Goal: Use online tool/utility: Utilize a website feature to perform a specific function

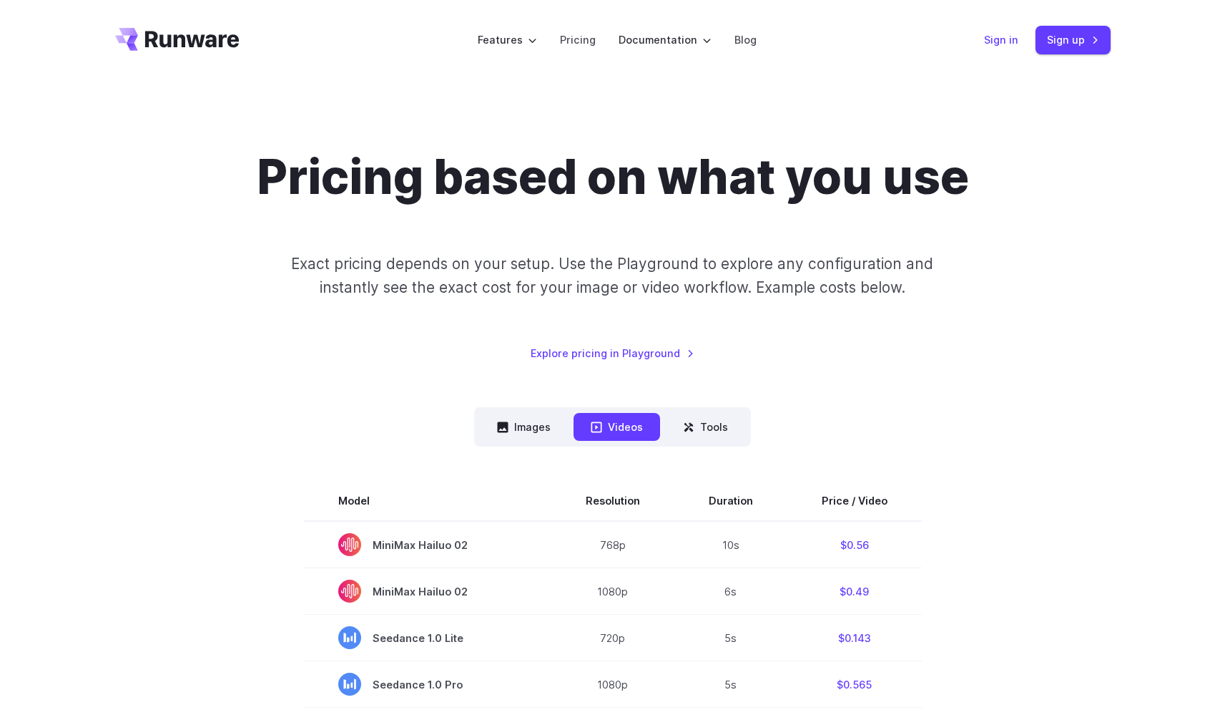
click at [1001, 44] on link "Sign in" at bounding box center [1001, 39] width 34 height 16
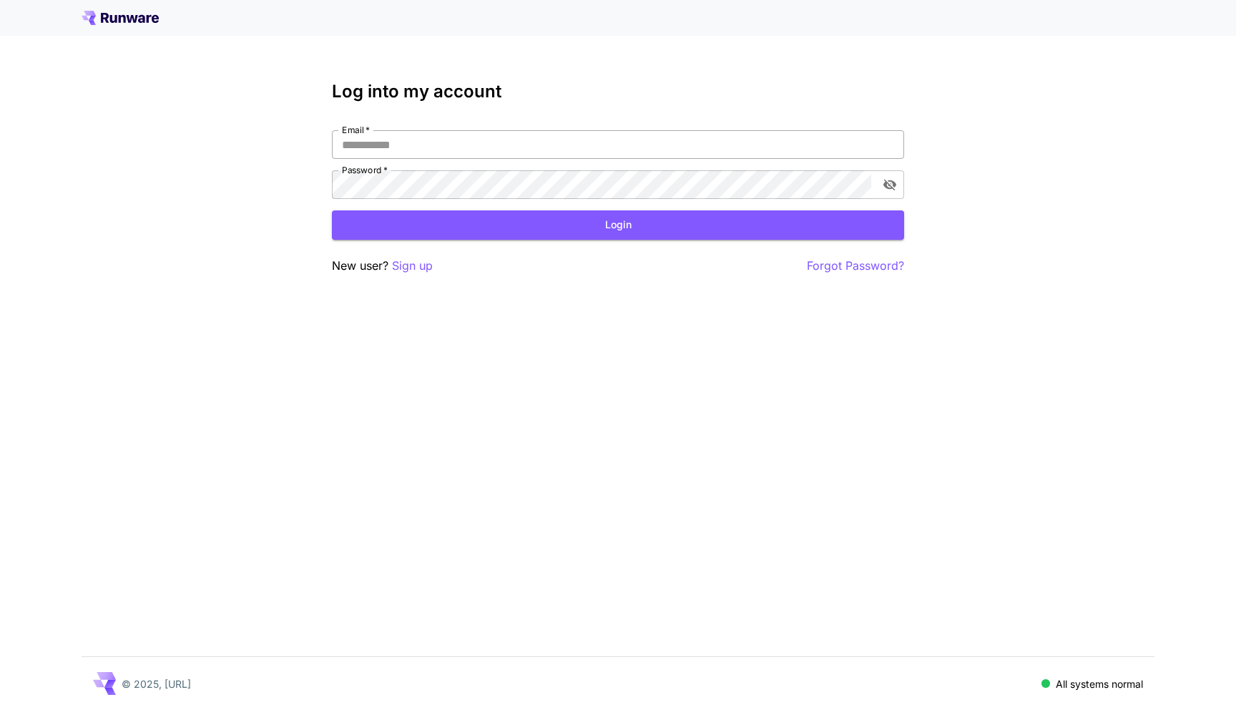
click at [655, 157] on input "Email   *" at bounding box center [618, 144] width 572 height 29
click at [489, 152] on input "Email   *" at bounding box center [618, 144] width 572 height 29
type input "**********"
click at [481, 227] on button "Login" at bounding box center [618, 224] width 572 height 29
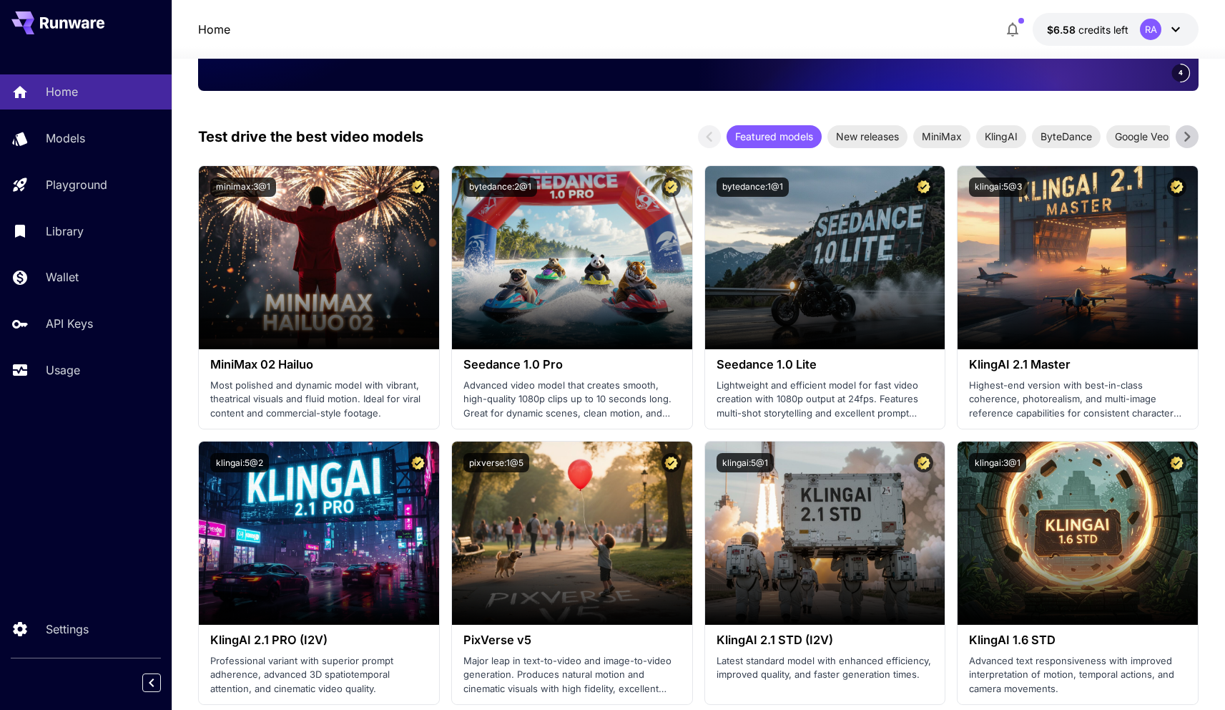
scroll to position [314, 0]
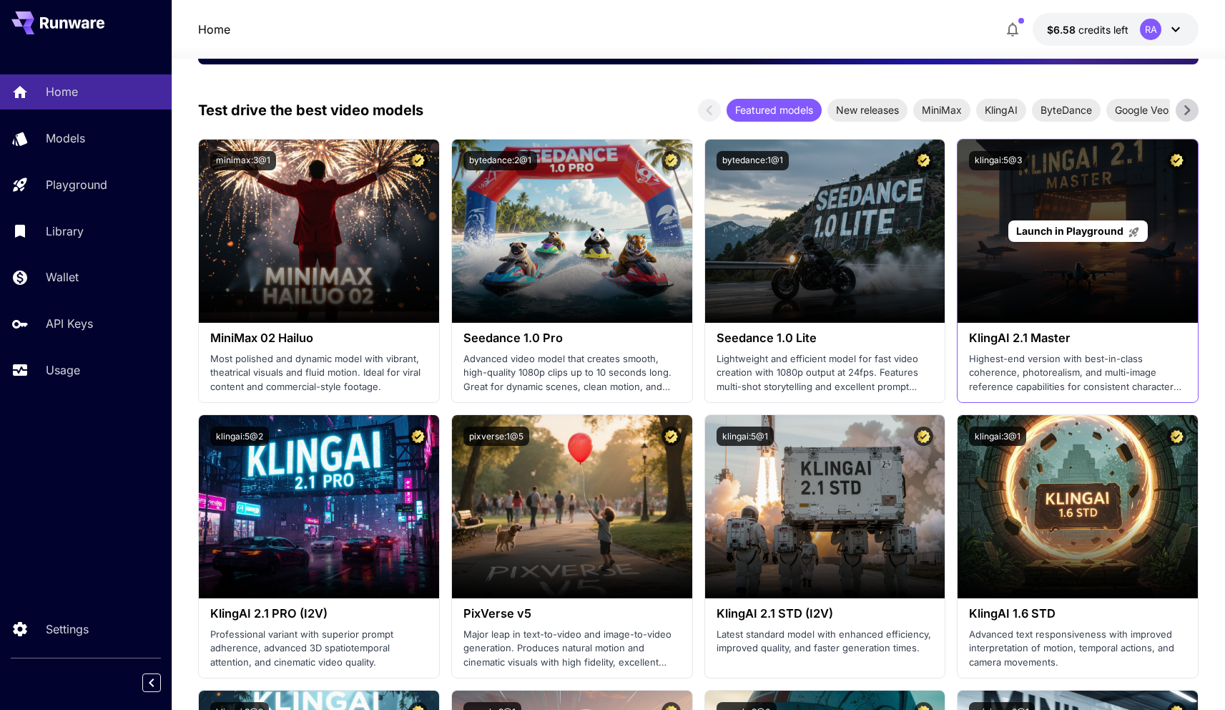
click at [1021, 197] on div "Launch in Playground" at bounding box center [1078, 230] width 240 height 183
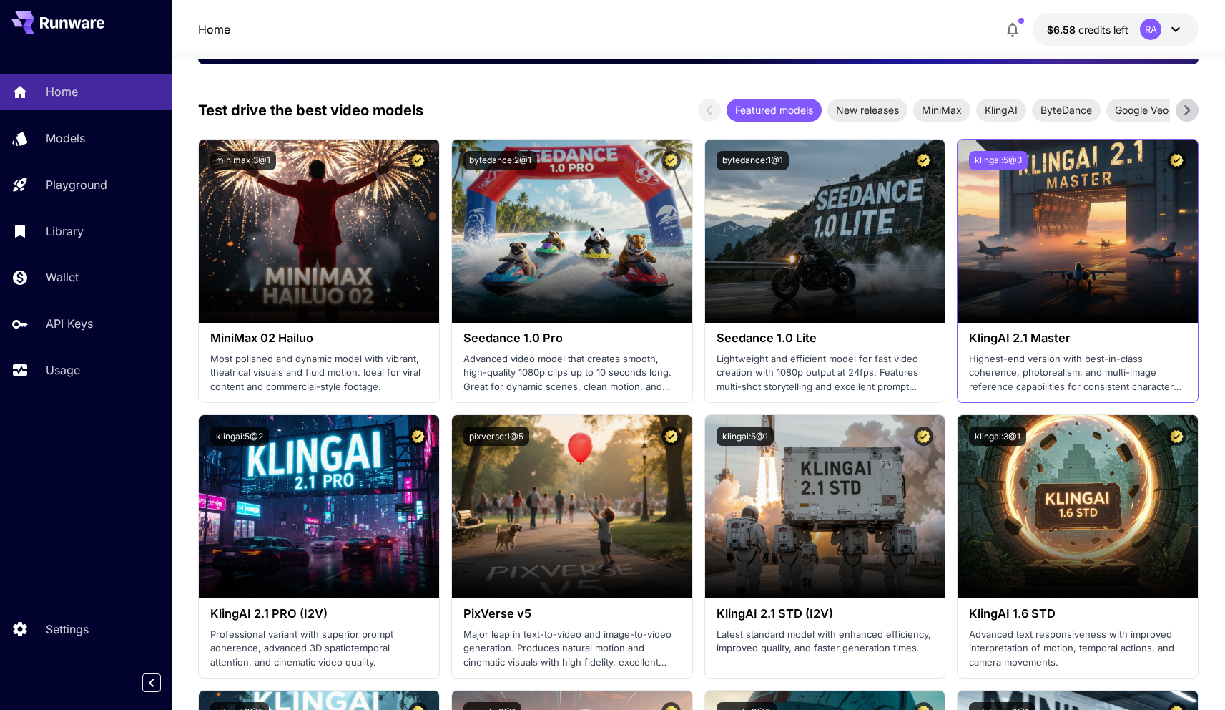
click at [997, 155] on button "klingai:5@3" at bounding box center [998, 160] width 59 height 19
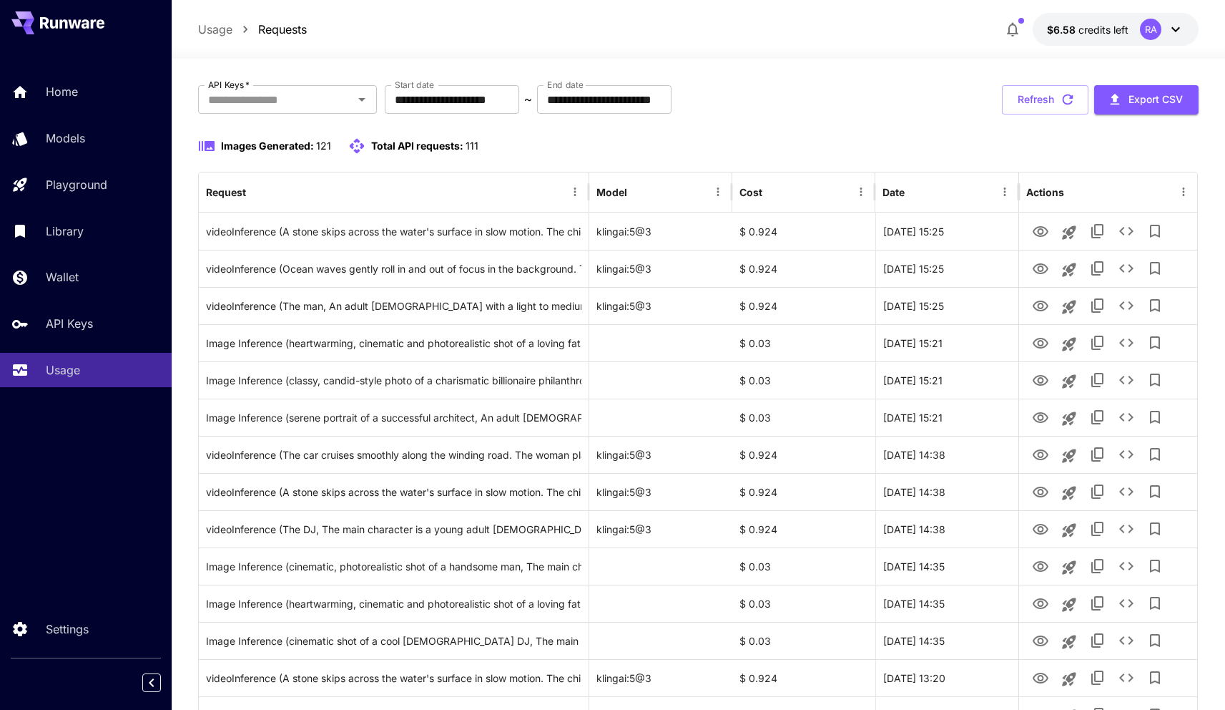
scroll to position [70, 0]
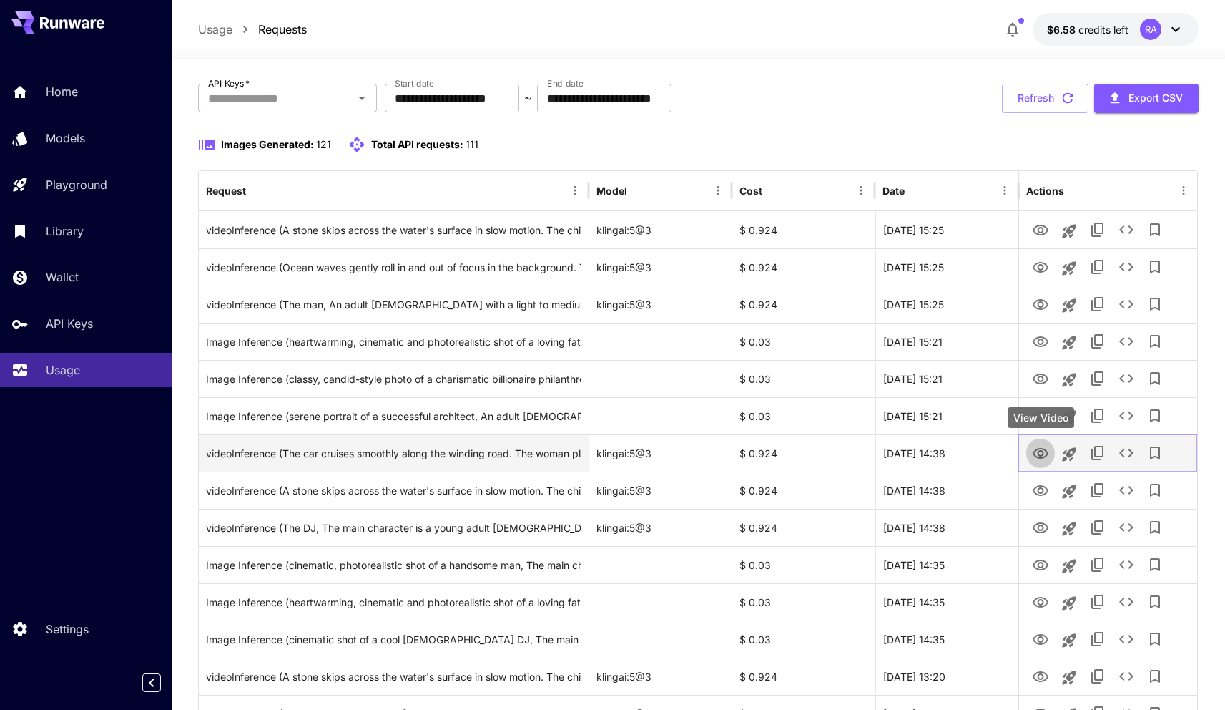
click at [1043, 462] on button "View Video" at bounding box center [1041, 452] width 29 height 29
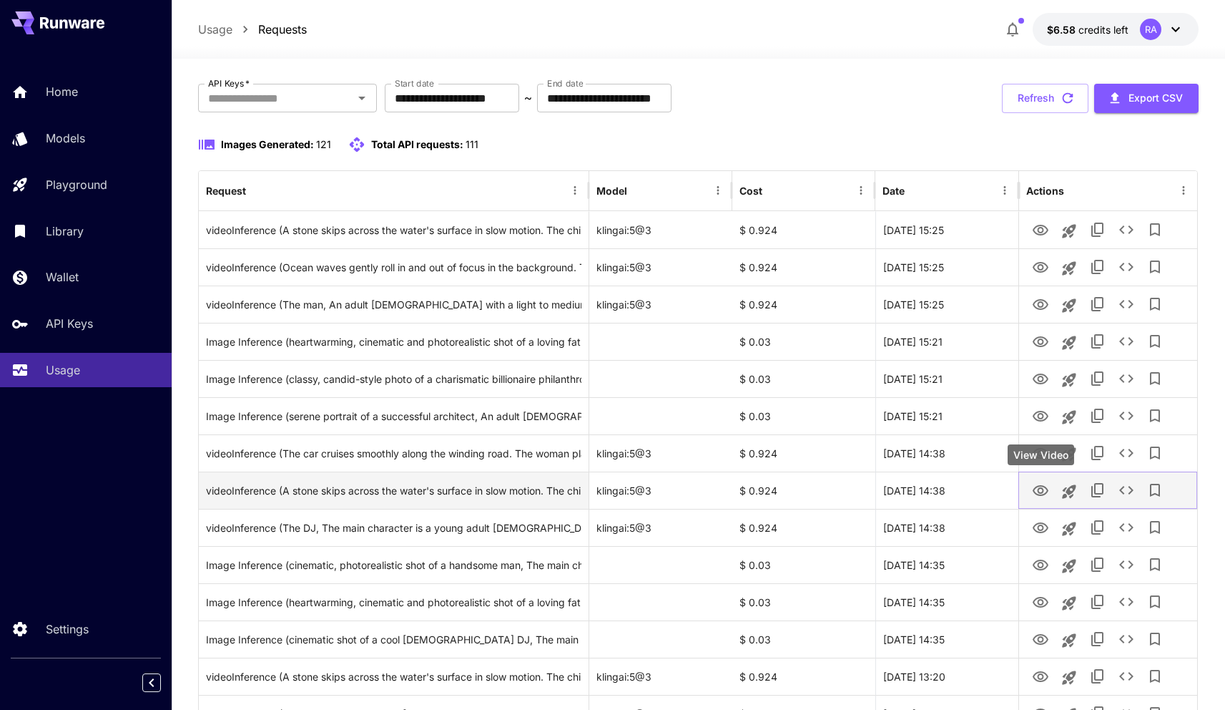
click at [1043, 490] on icon "View Video" at bounding box center [1041, 490] width 16 height 11
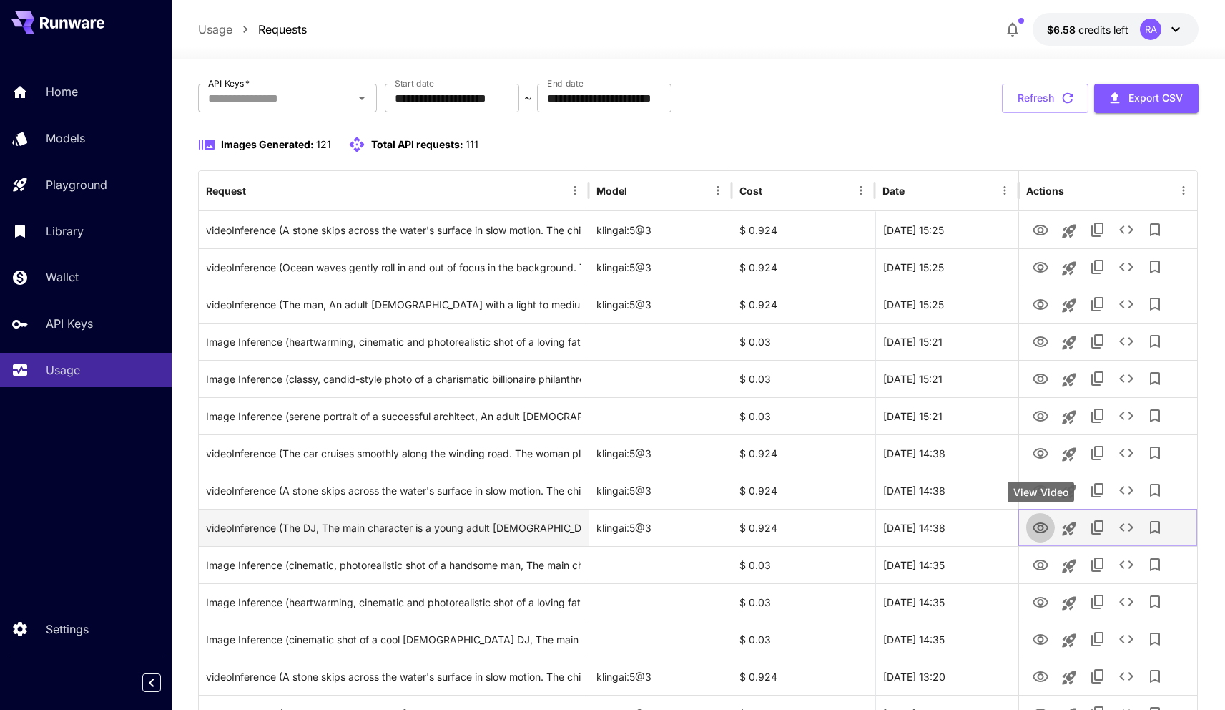
click at [1046, 520] on icon "View Video" at bounding box center [1040, 527] width 17 height 17
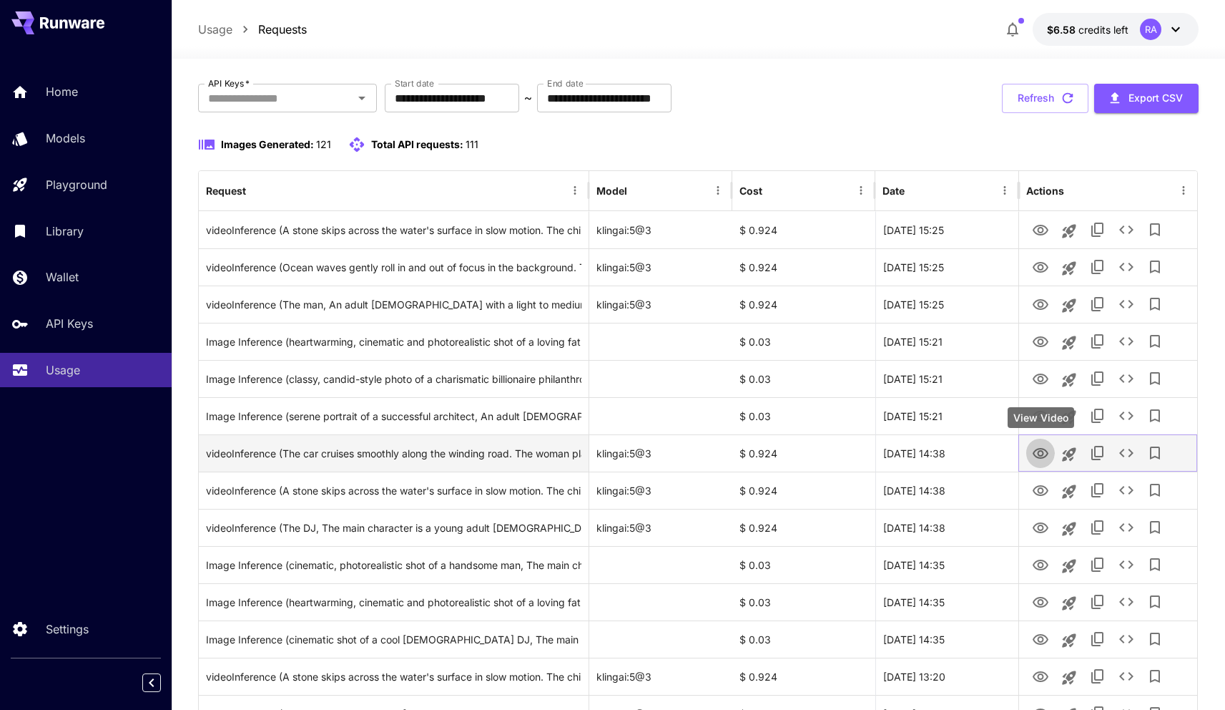
click at [1038, 452] on icon "View Video" at bounding box center [1041, 453] width 16 height 11
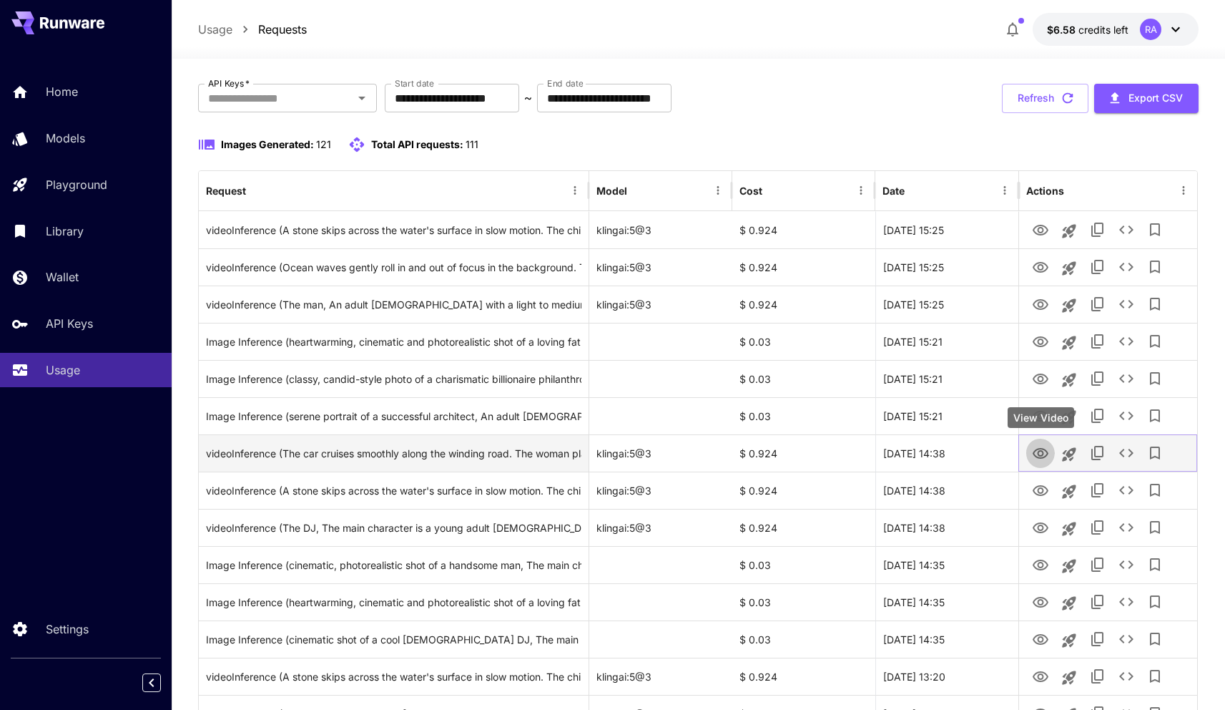
click at [1038, 457] on icon "View Video" at bounding box center [1041, 453] width 16 height 11
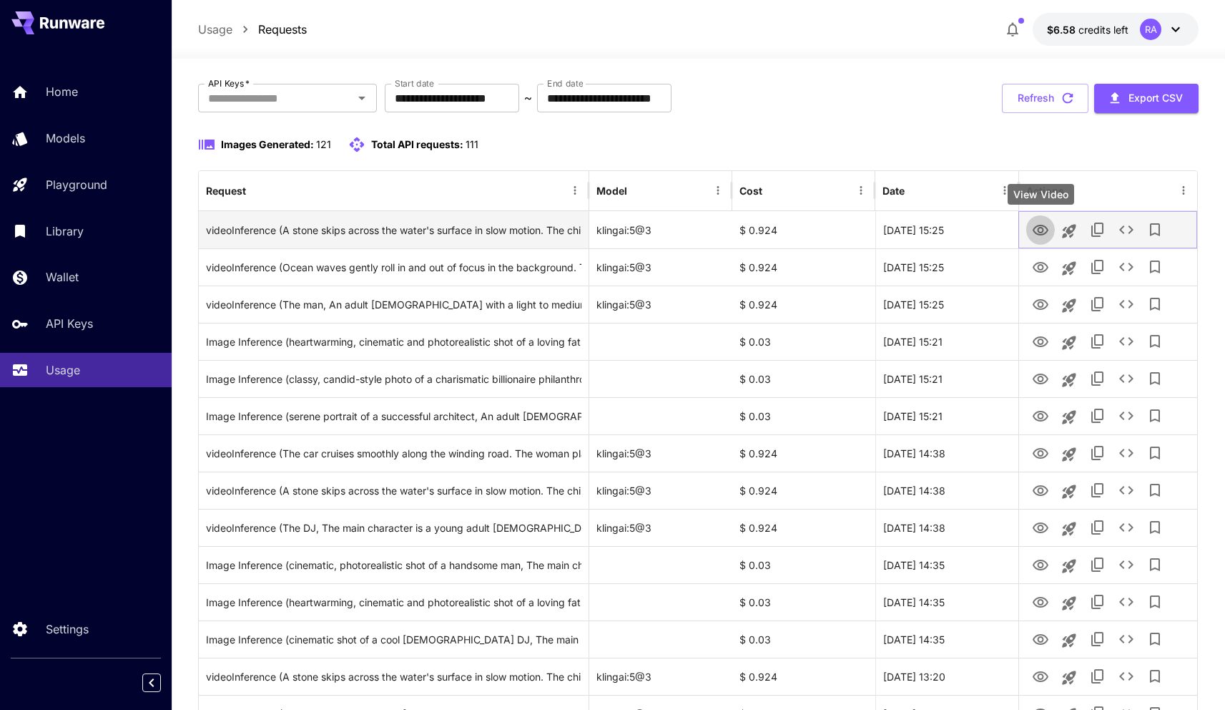
click at [1050, 227] on button "View Video" at bounding box center [1041, 229] width 29 height 29
click at [1045, 228] on icon "View Video" at bounding box center [1040, 230] width 17 height 17
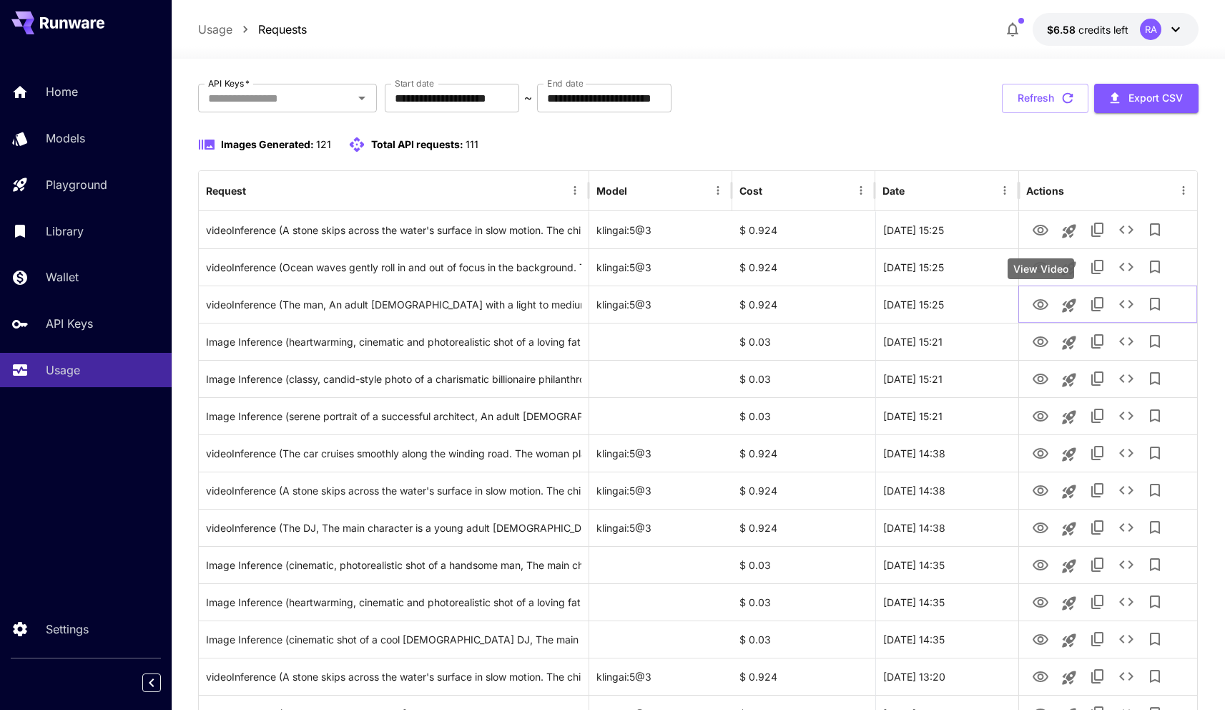
click at [1038, 269] on div "View Video" at bounding box center [1041, 268] width 67 height 21
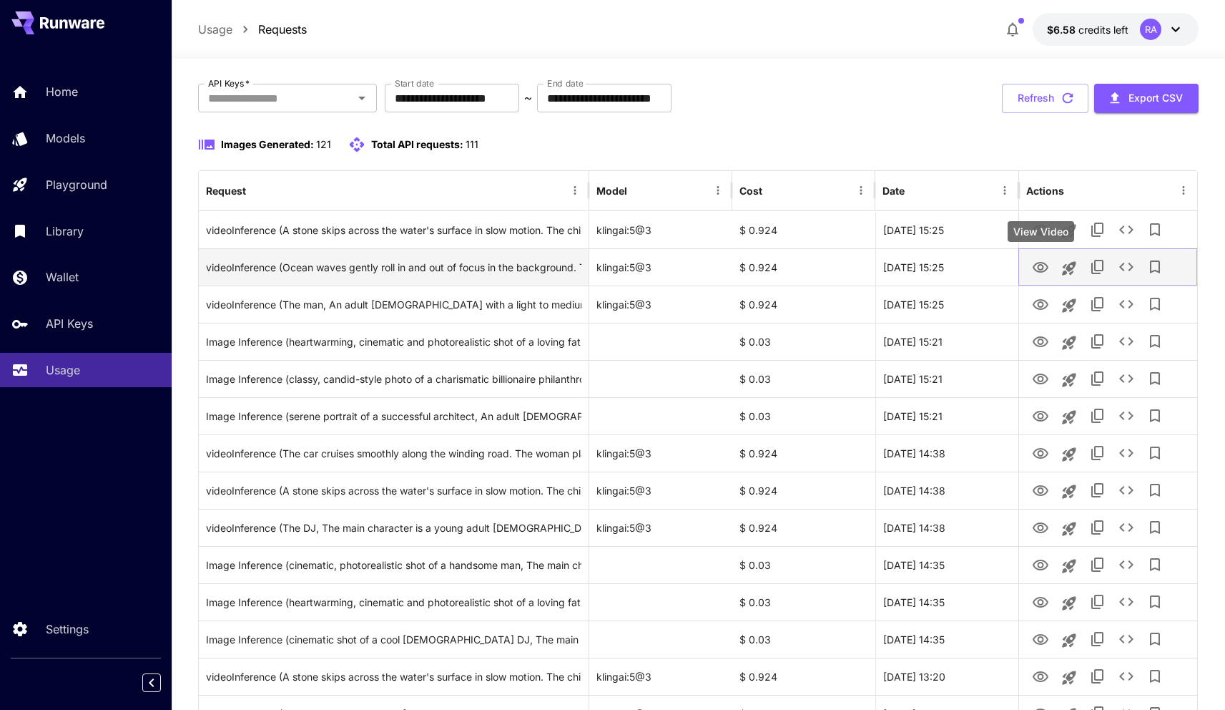
click at [1043, 261] on icon "View Video" at bounding box center [1040, 267] width 17 height 17
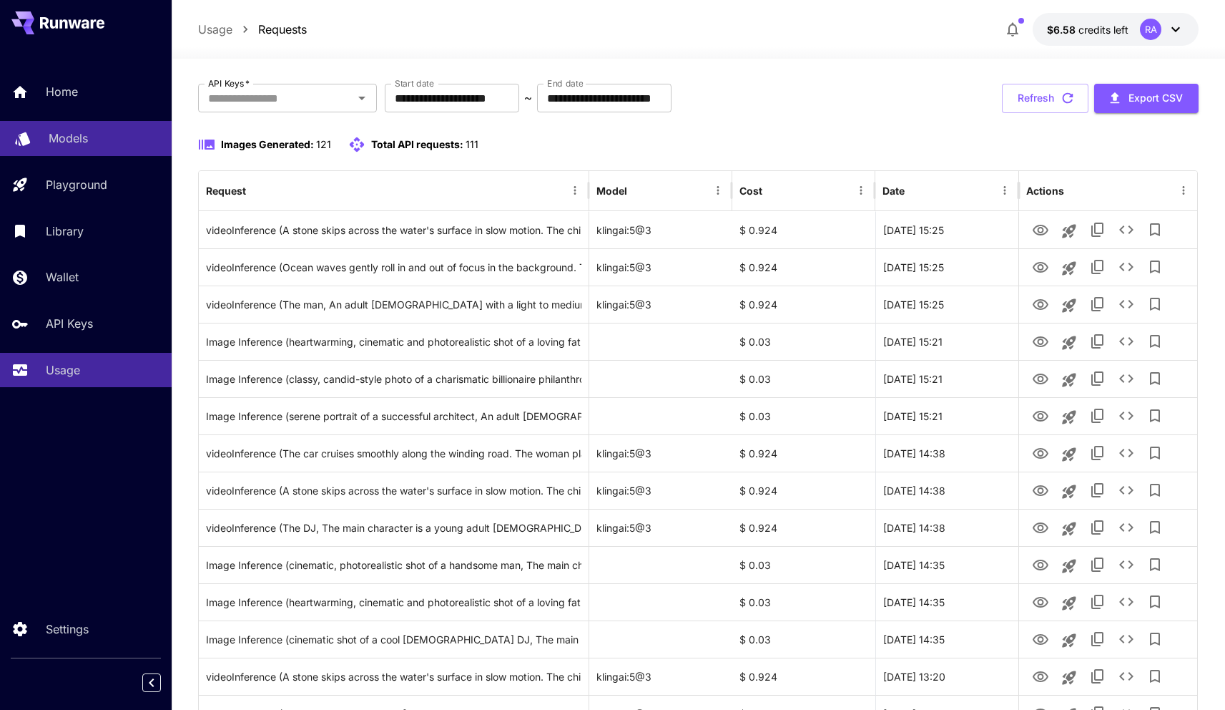
click at [93, 132] on div "Models" at bounding box center [105, 137] width 112 height 17
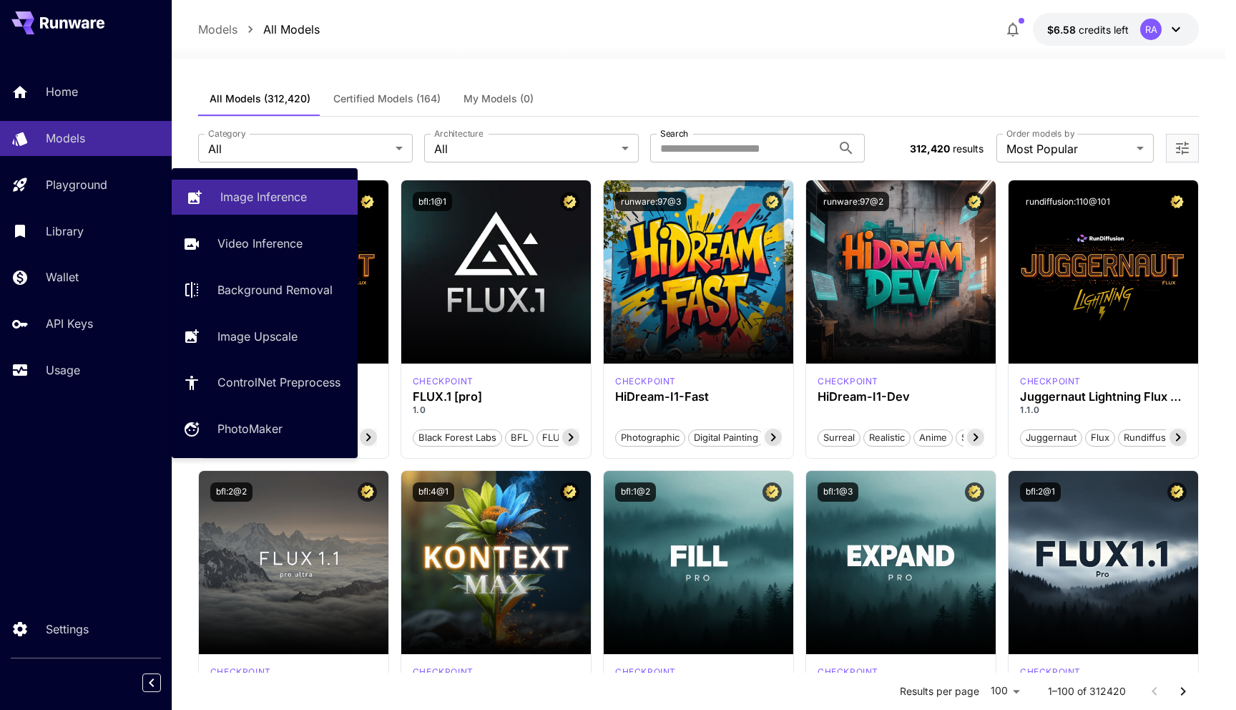
click at [222, 200] on p "Image Inference" at bounding box center [263, 196] width 87 height 17
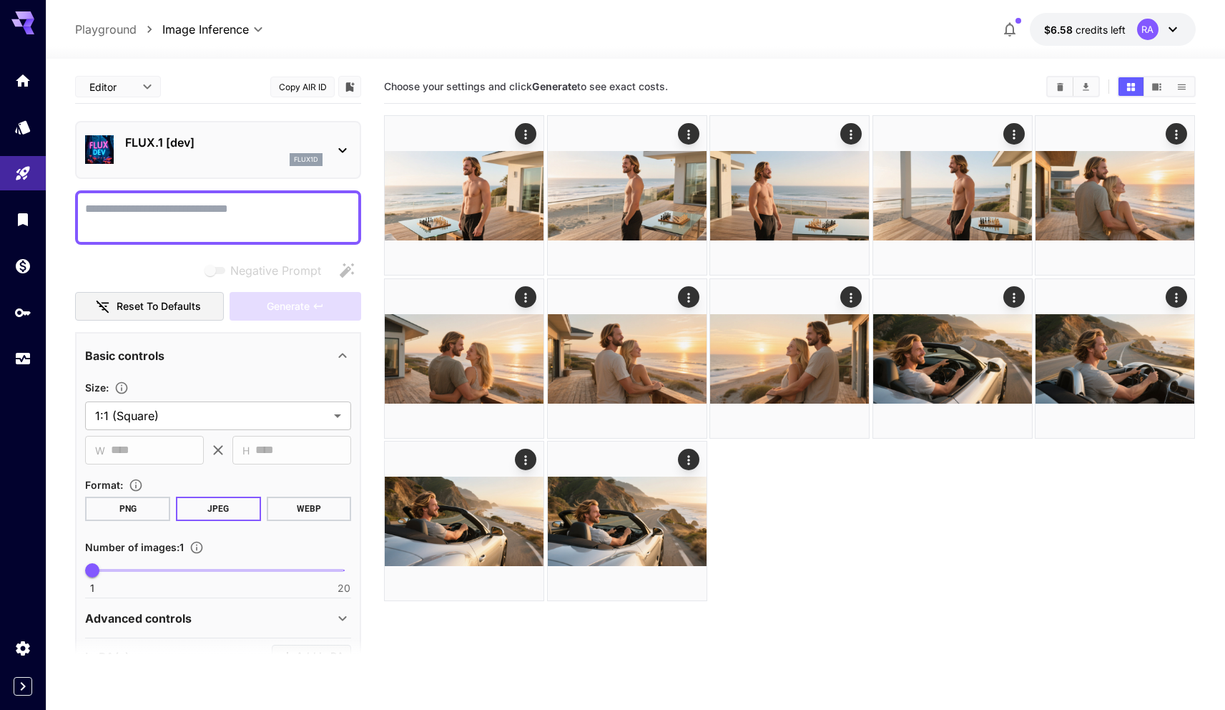
click at [341, 139] on div "FLUX.1 [dev] flux1d" at bounding box center [218, 150] width 266 height 44
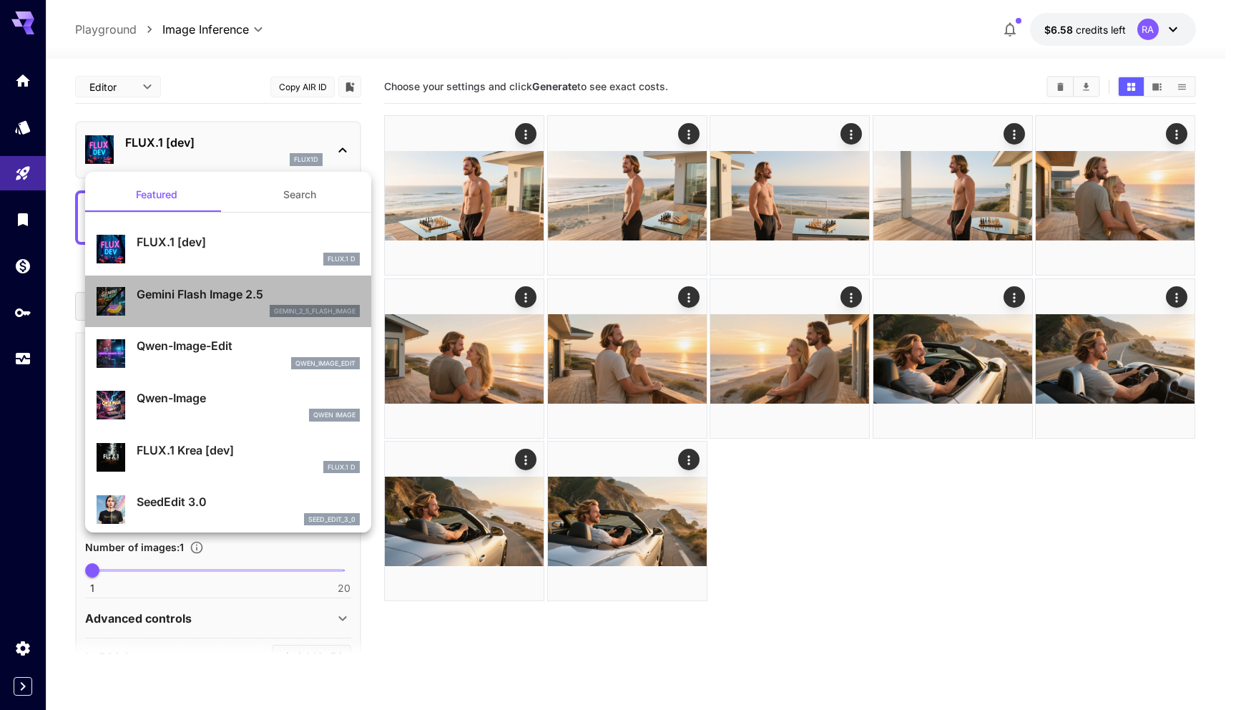
click at [244, 300] on p "Gemini Flash Image 2.5" at bounding box center [248, 293] width 223 height 17
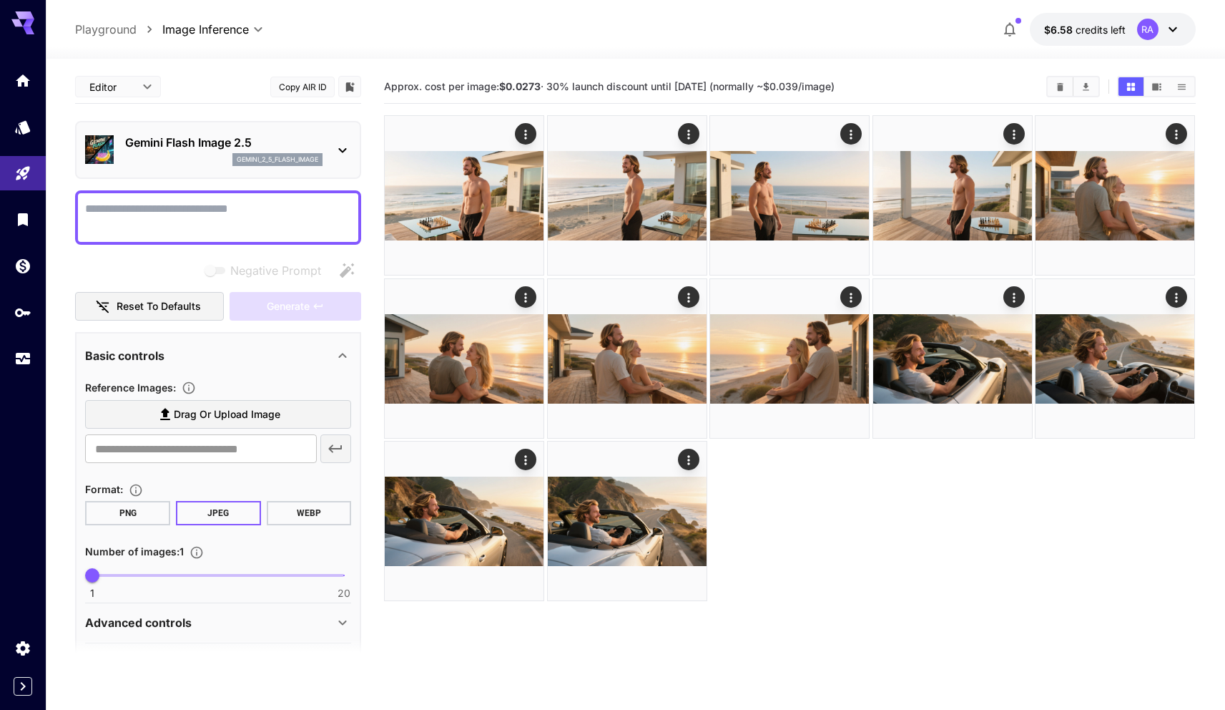
scroll to position [45, 0]
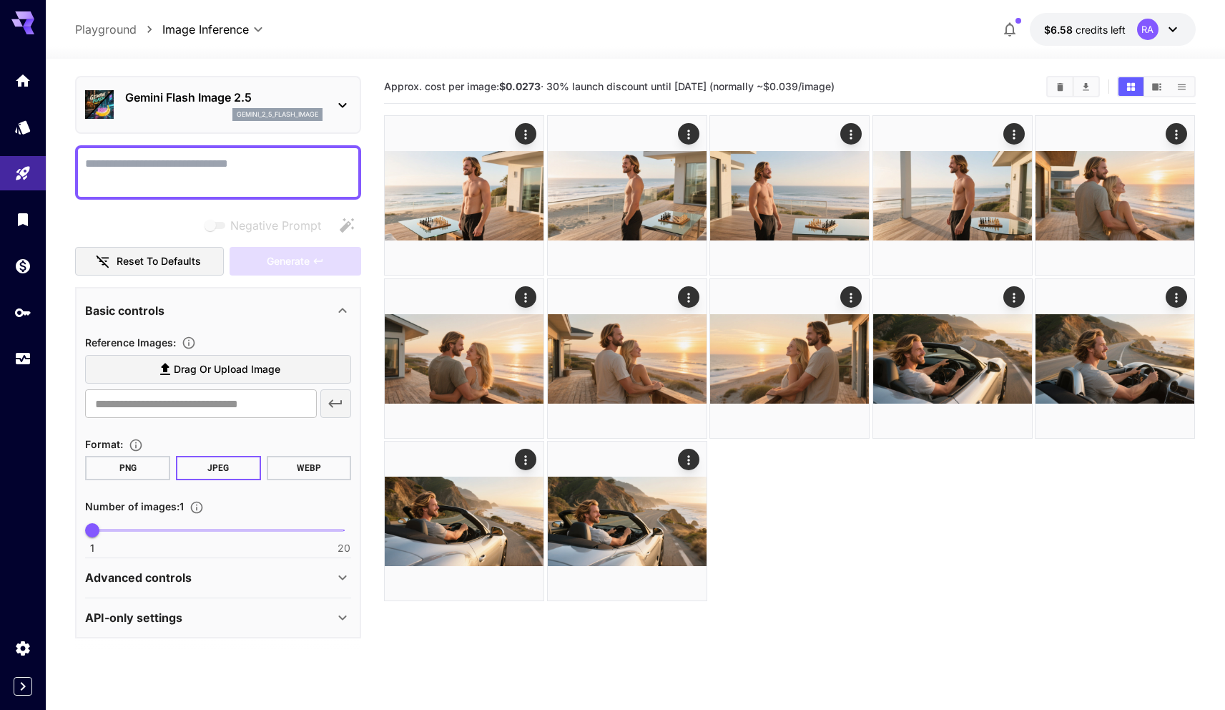
click at [235, 583] on div "Advanced controls" at bounding box center [209, 577] width 249 height 17
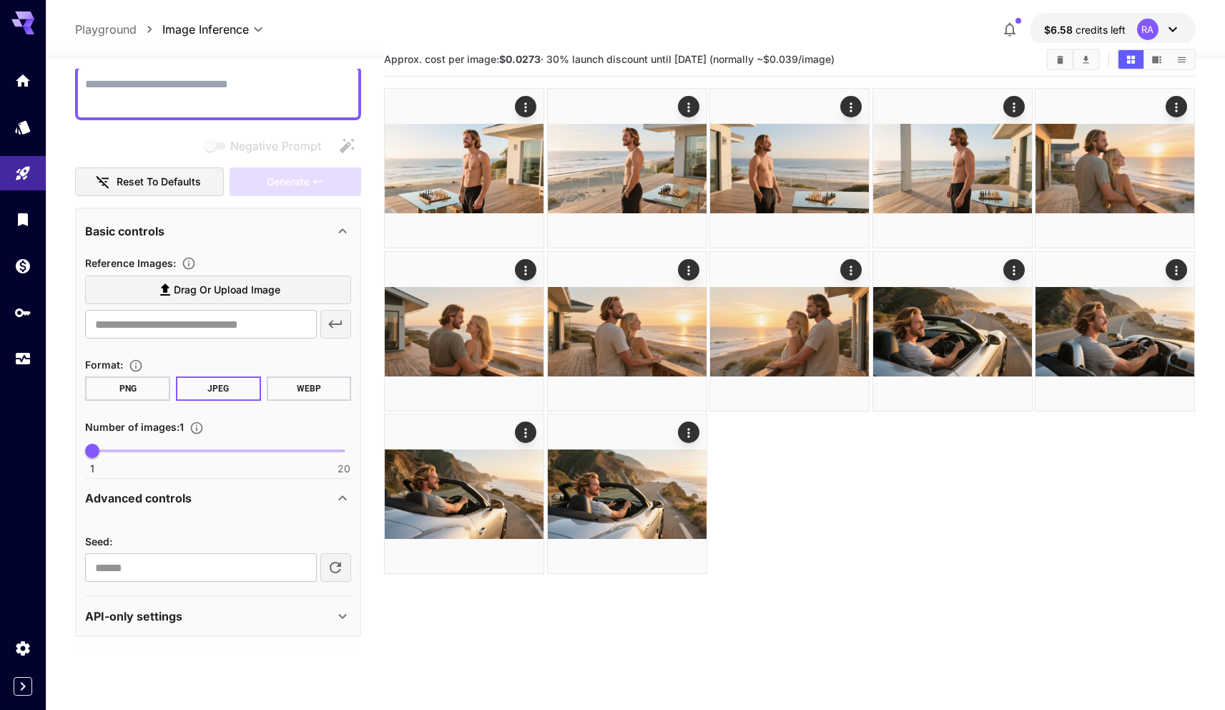
scroll to position [61, 0]
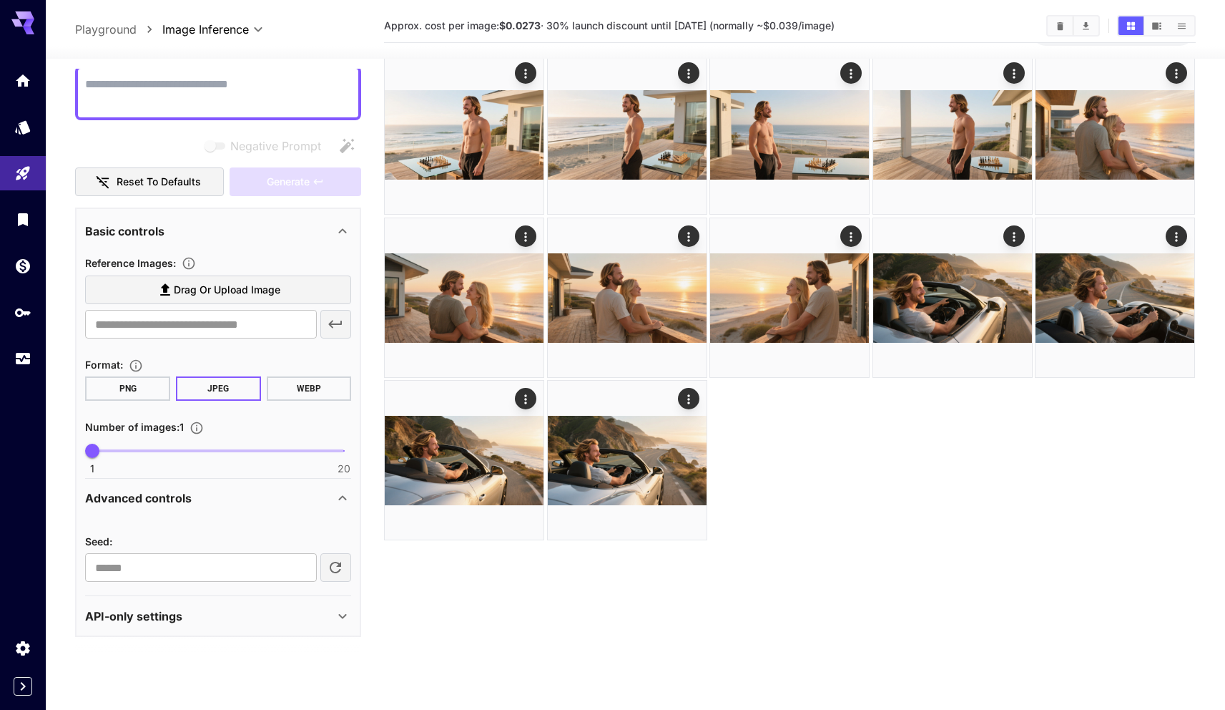
click at [234, 608] on div "API-only settings" at bounding box center [209, 615] width 249 height 17
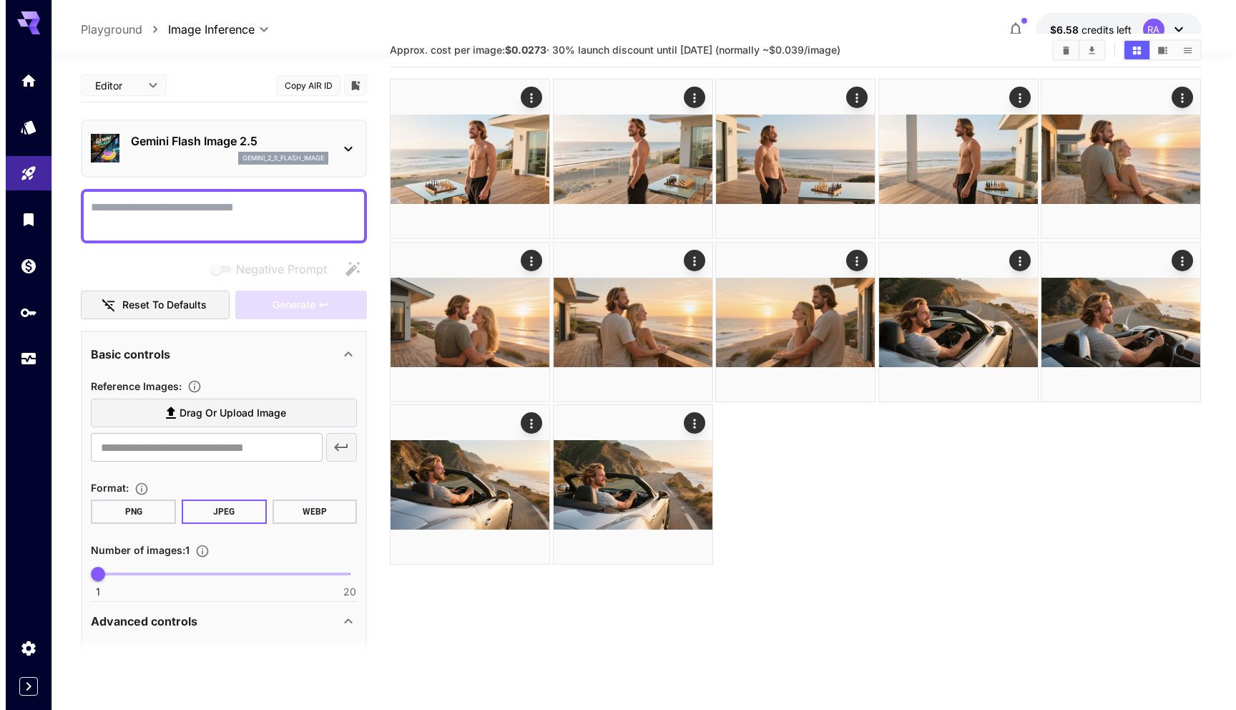
scroll to position [9, 0]
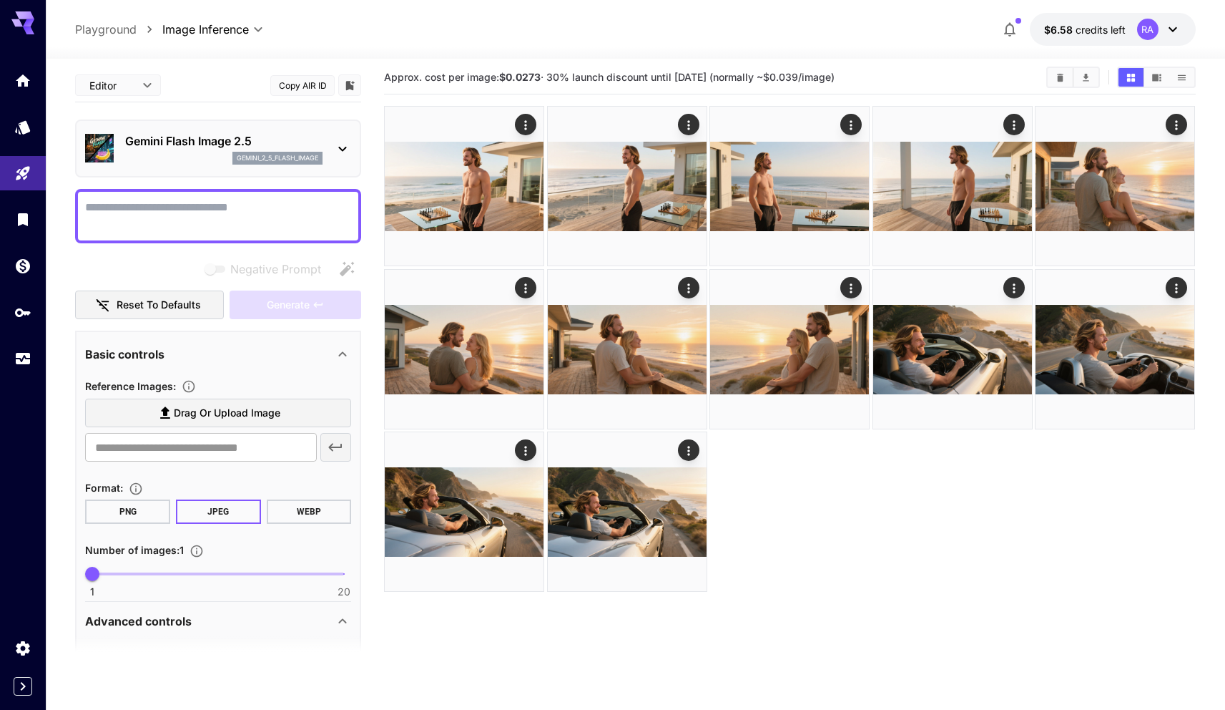
click at [272, 147] on p "Gemini Flash Image 2.5" at bounding box center [223, 140] width 197 height 17
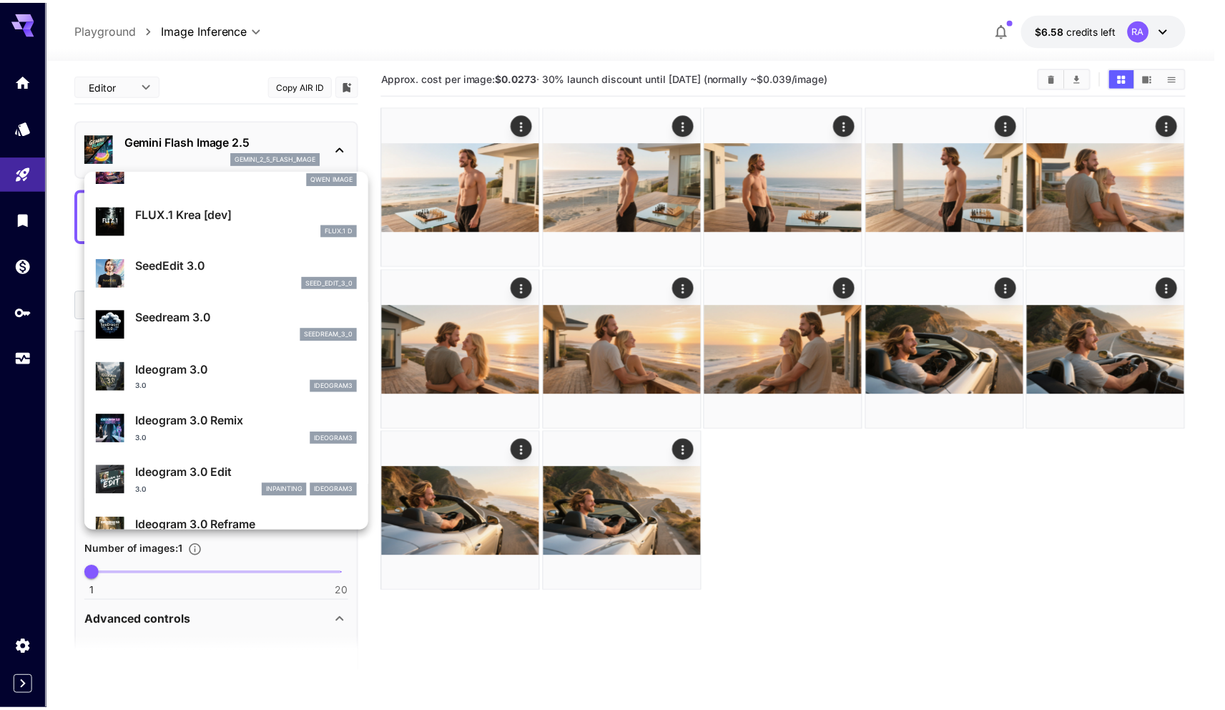
scroll to position [237, 0]
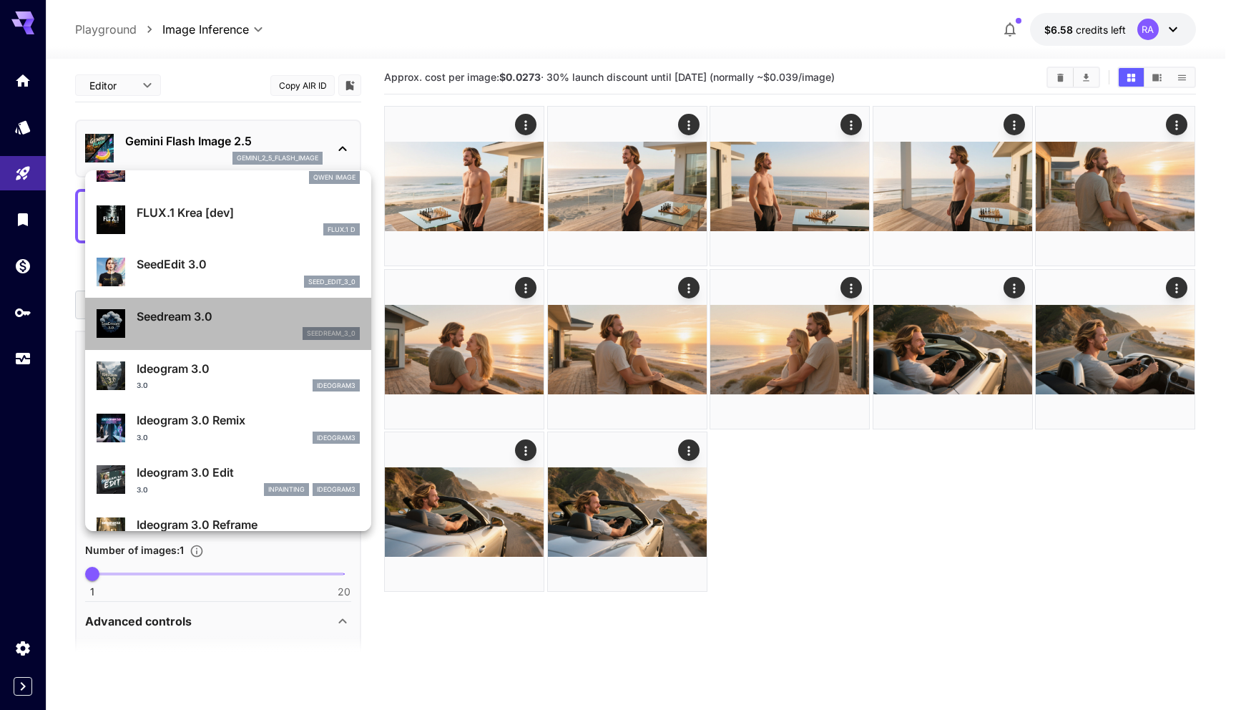
click at [263, 329] on div "seedream_3_0" at bounding box center [248, 333] width 223 height 13
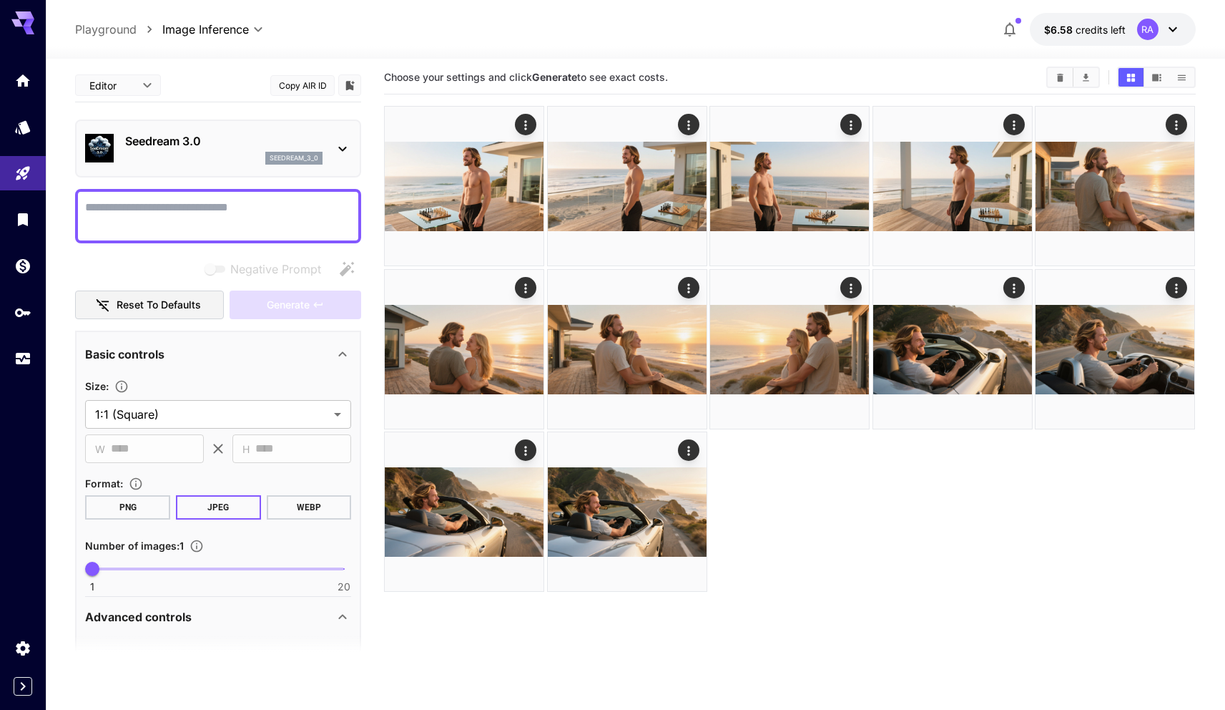
click at [292, 205] on textarea "Negative Prompt" at bounding box center [218, 216] width 266 height 34
paste textarea "**********"
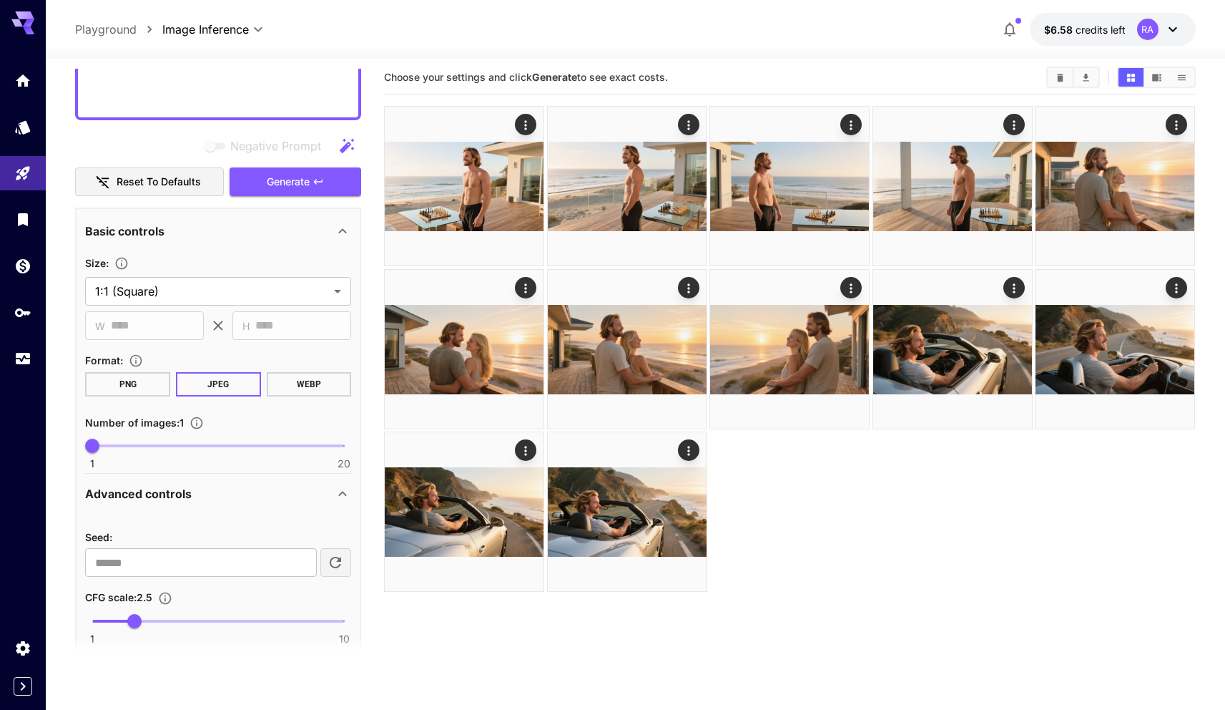
scroll to position [426, 0]
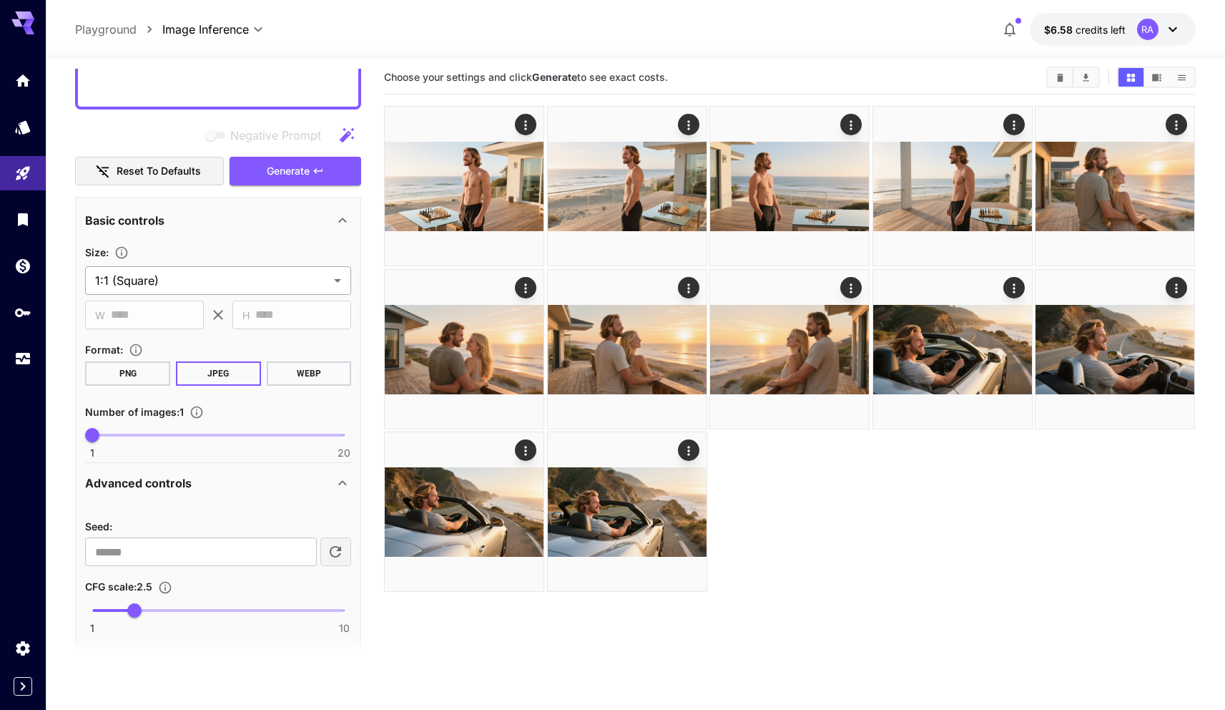
type textarea "**********"
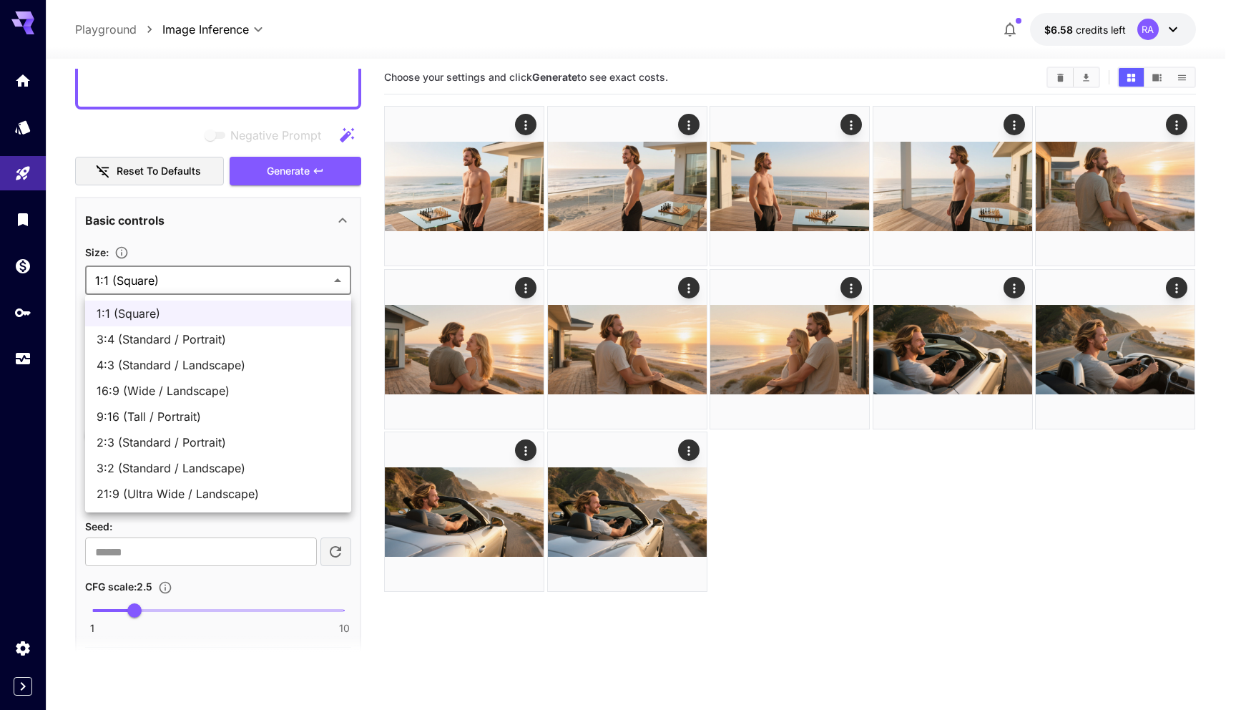
click at [316, 272] on body "**********" at bounding box center [618, 402] width 1236 height 823
click at [275, 412] on span "9:16 (Tall / Portrait)" at bounding box center [218, 416] width 243 height 17
type input "**********"
type input "***"
type input "****"
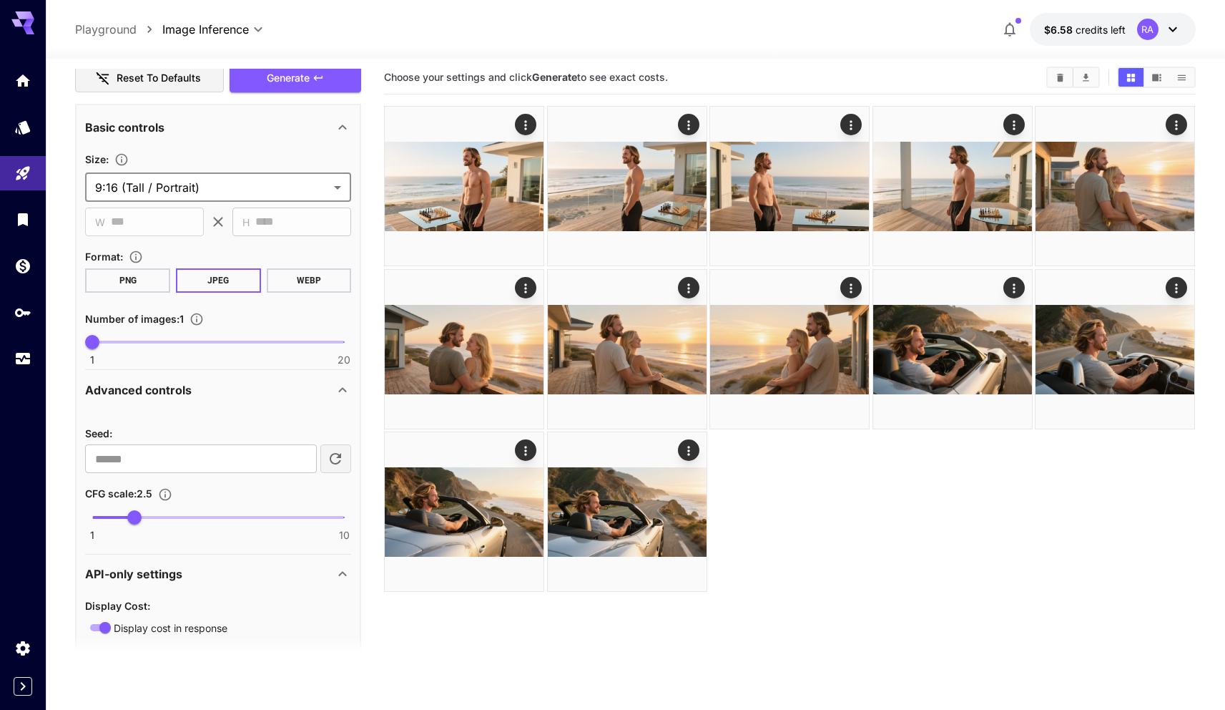
scroll to position [521, 0]
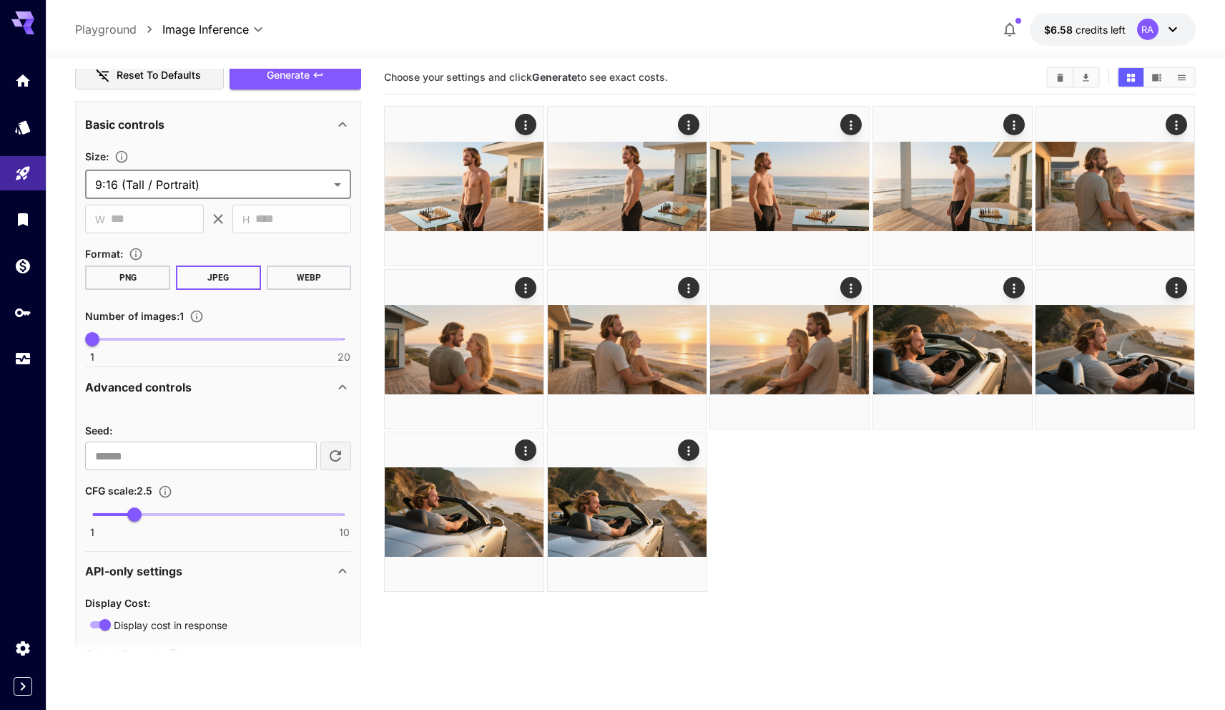
click at [282, 142] on div "**********" at bounding box center [218, 252] width 266 height 220
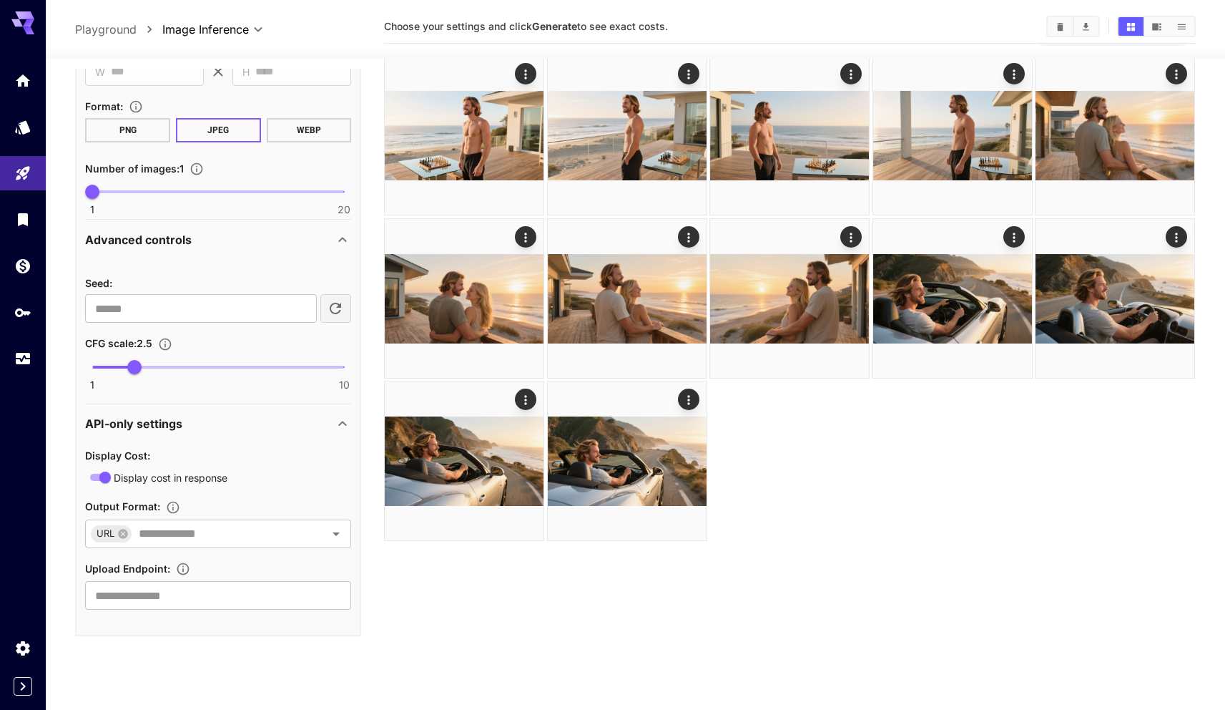
scroll to position [654, 0]
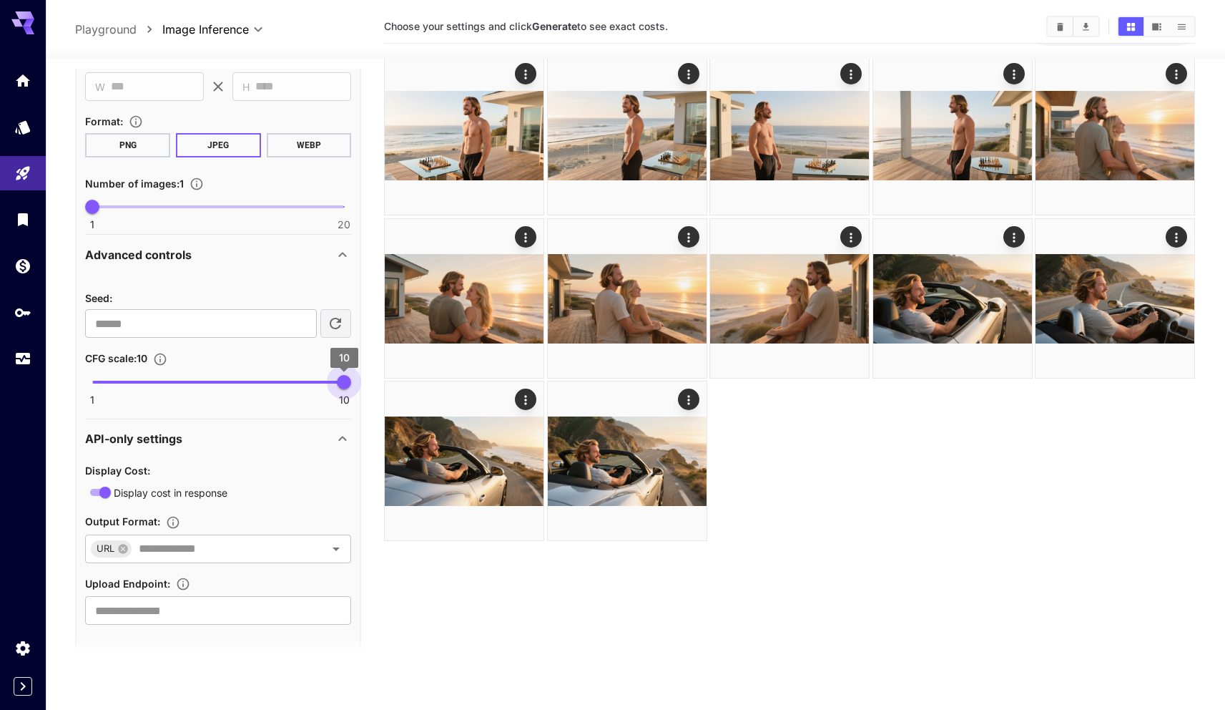
drag, startPoint x: 141, startPoint y: 379, endPoint x: 358, endPoint y: 392, distance: 217.1
click at [357, 391] on div "**********" at bounding box center [218, 310] width 286 height 682
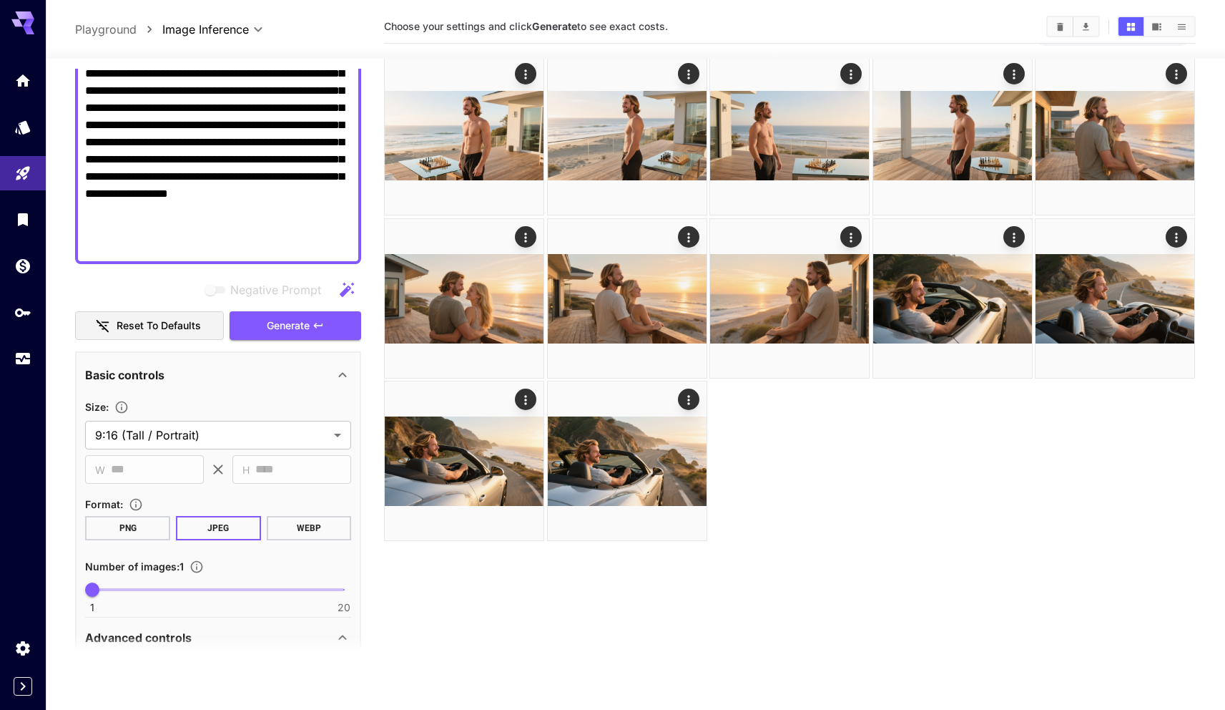
scroll to position [165, 0]
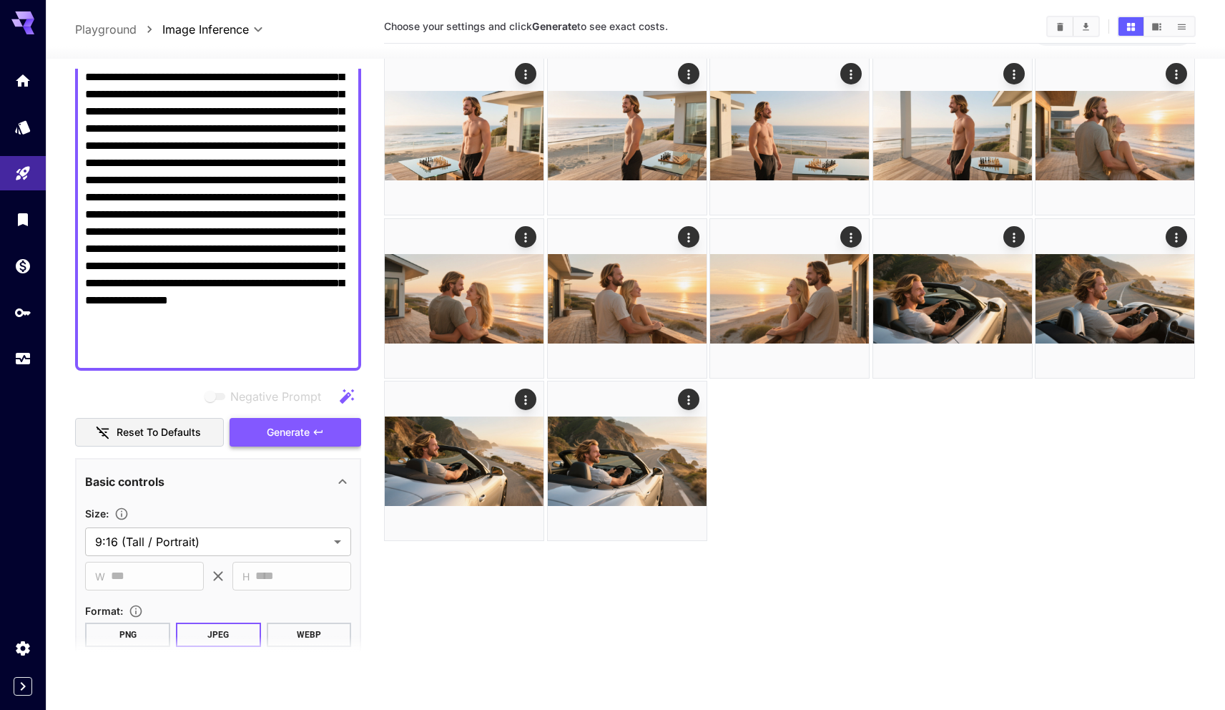
click at [297, 433] on span "Generate" at bounding box center [288, 432] width 43 height 18
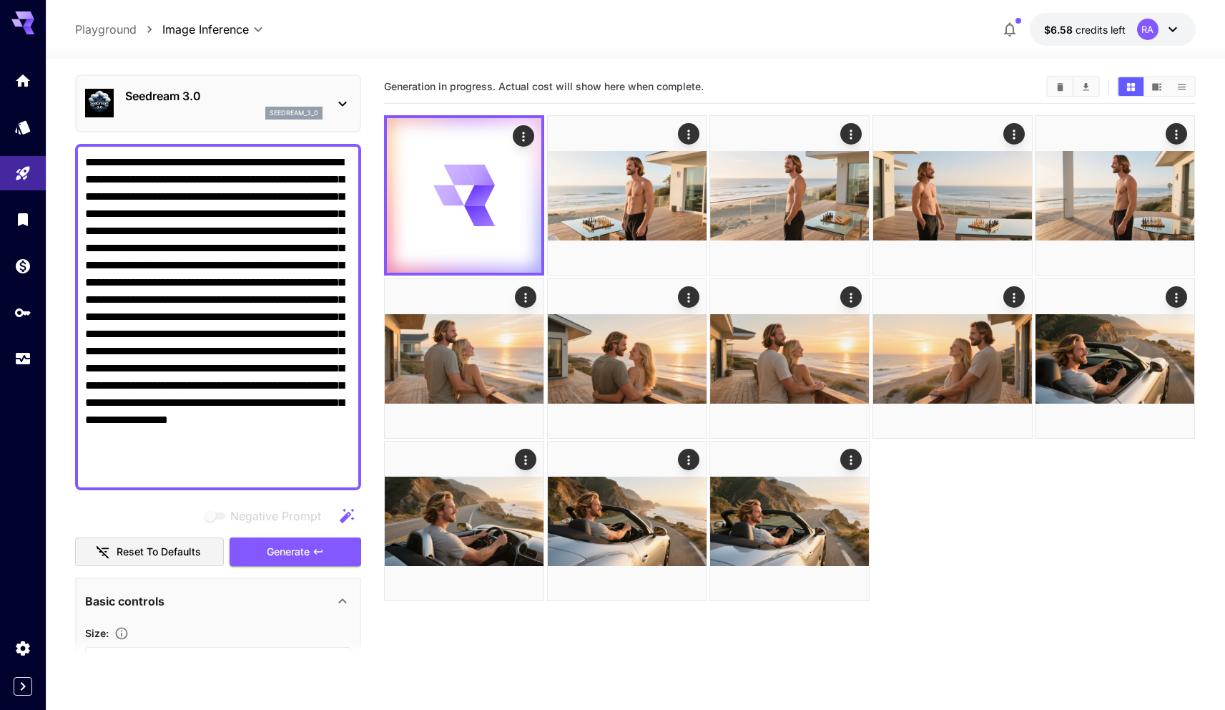
scroll to position [0, 0]
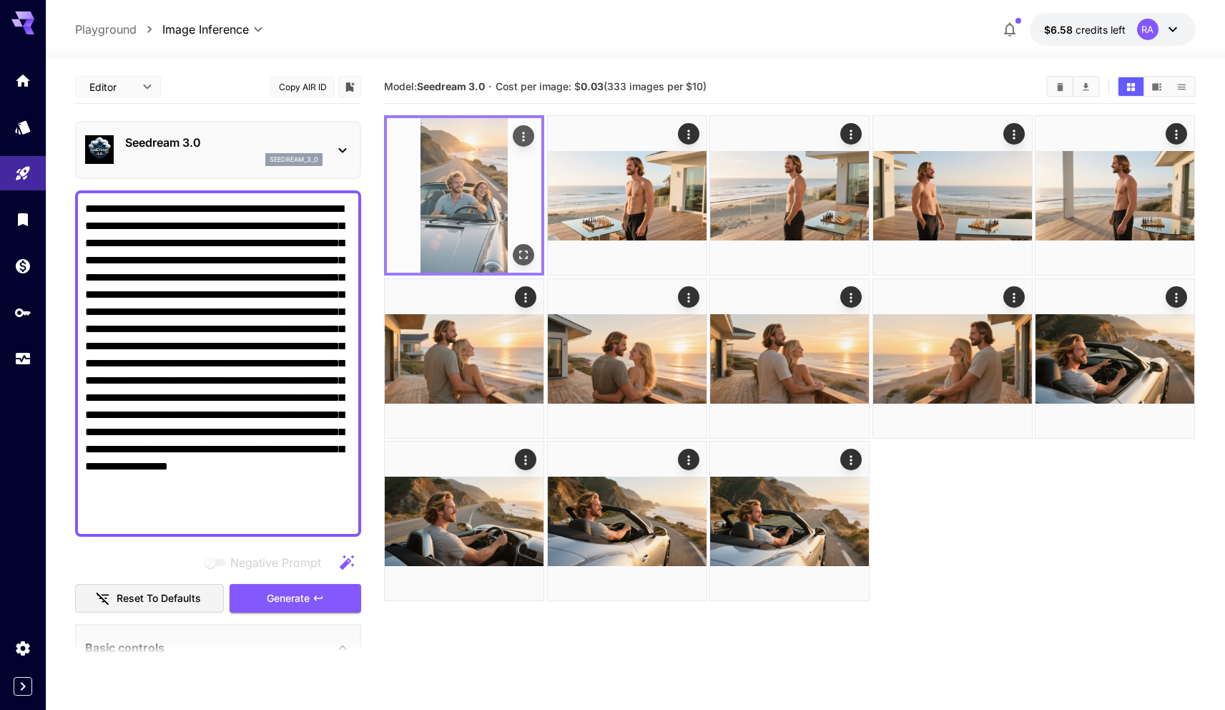
click at [500, 187] on img at bounding box center [464, 195] width 155 height 155
click at [518, 255] on icon "Open in fullscreen" at bounding box center [524, 255] width 14 height 14
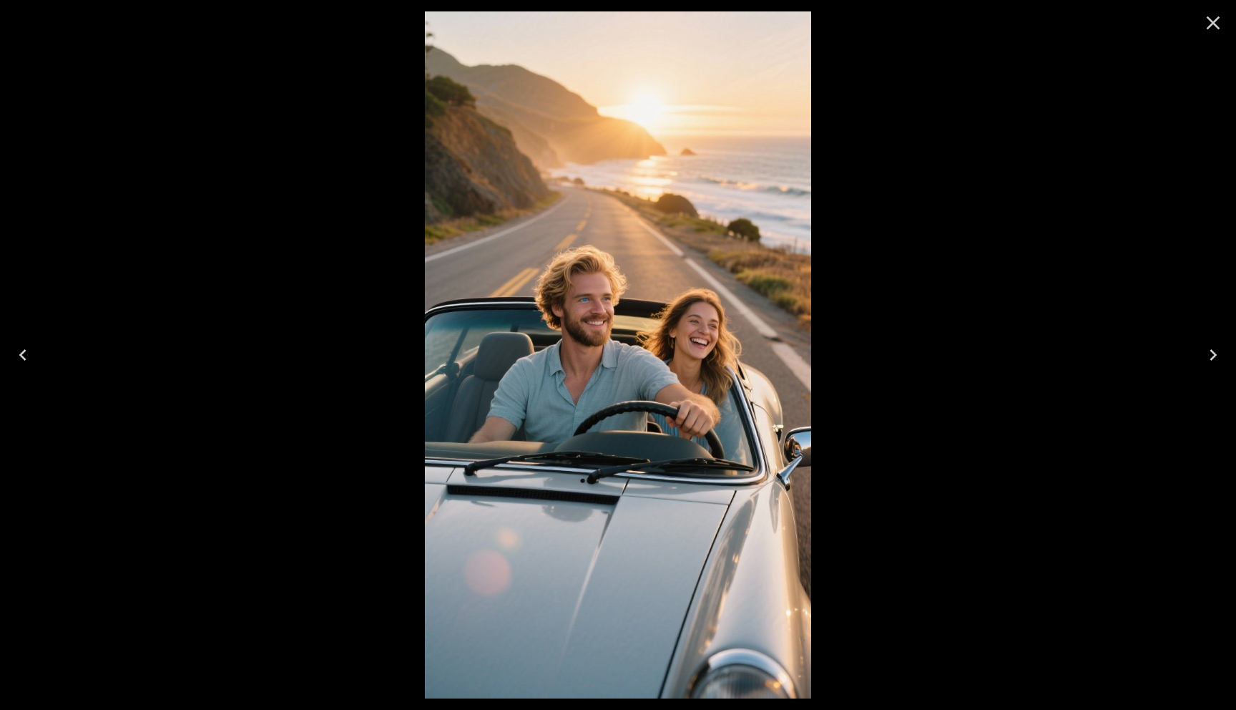
click at [1217, 24] on icon "Close" at bounding box center [1213, 22] width 23 height 23
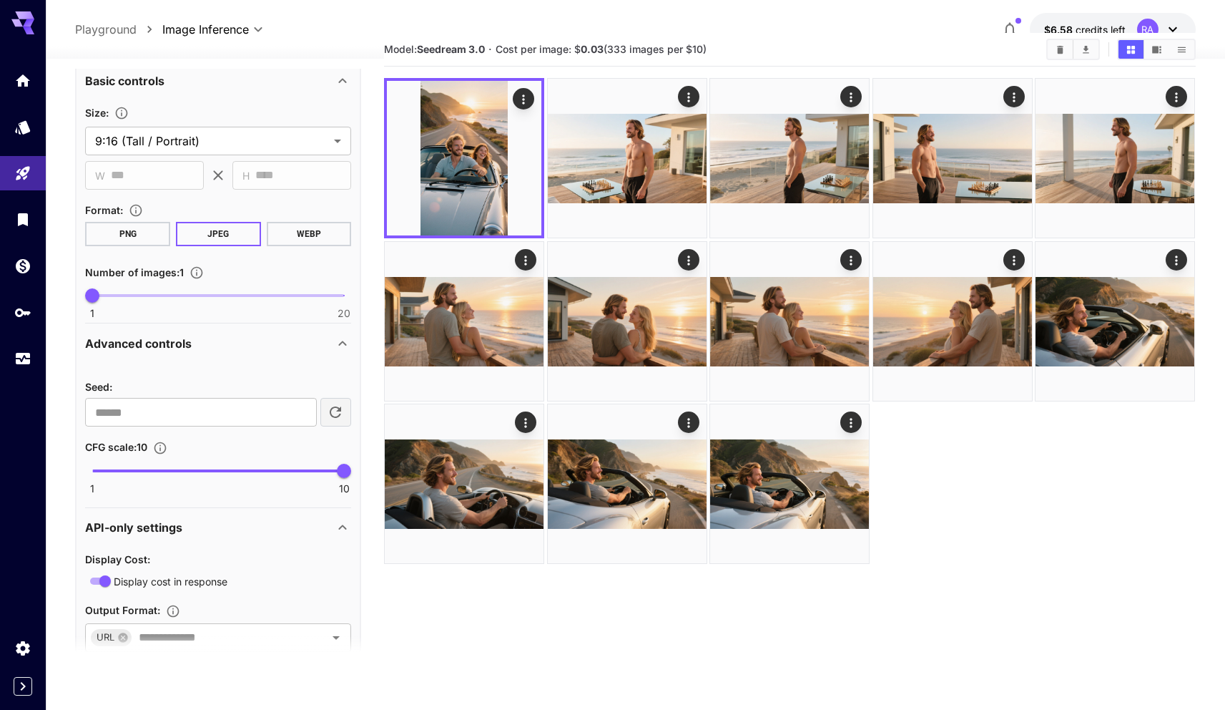
scroll to position [567, 0]
type input "*"
drag, startPoint x: 349, startPoint y: 471, endPoint x: 205, endPoint y: 470, distance: 143.8
click at [205, 470] on span "5" at bounding box center [204, 469] width 14 height 14
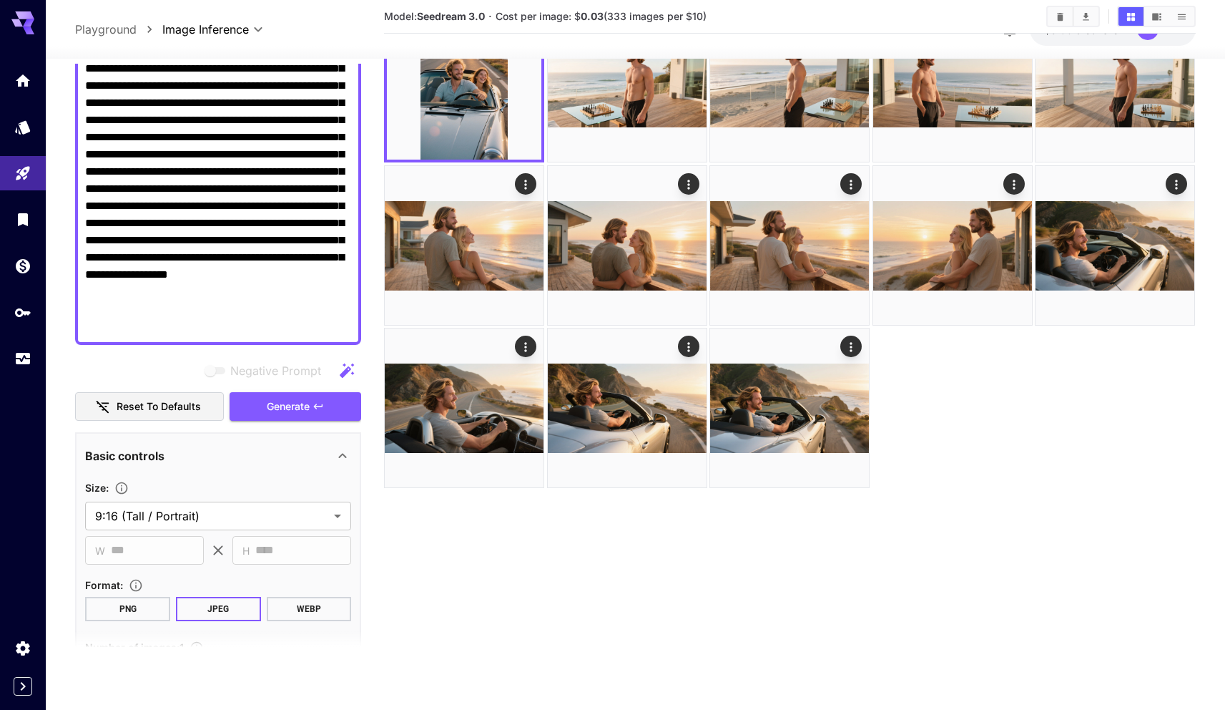
scroll to position [0, 0]
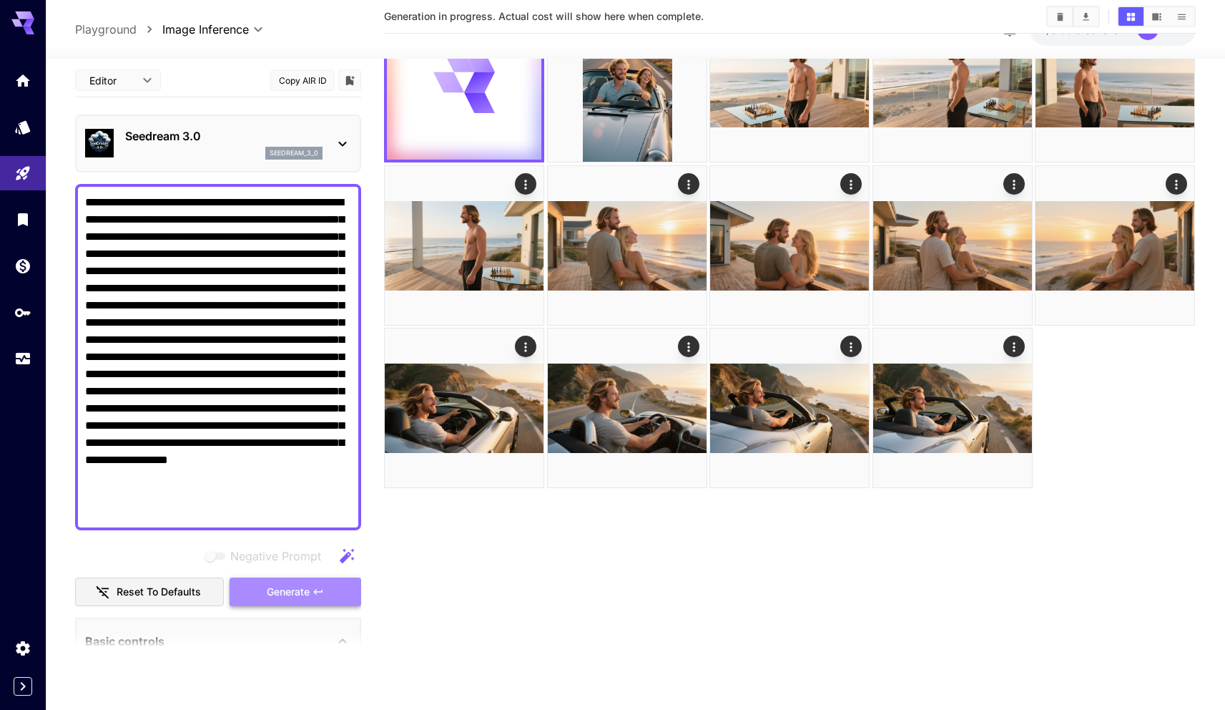
click at [296, 586] on span "Generate" at bounding box center [288, 592] width 43 height 18
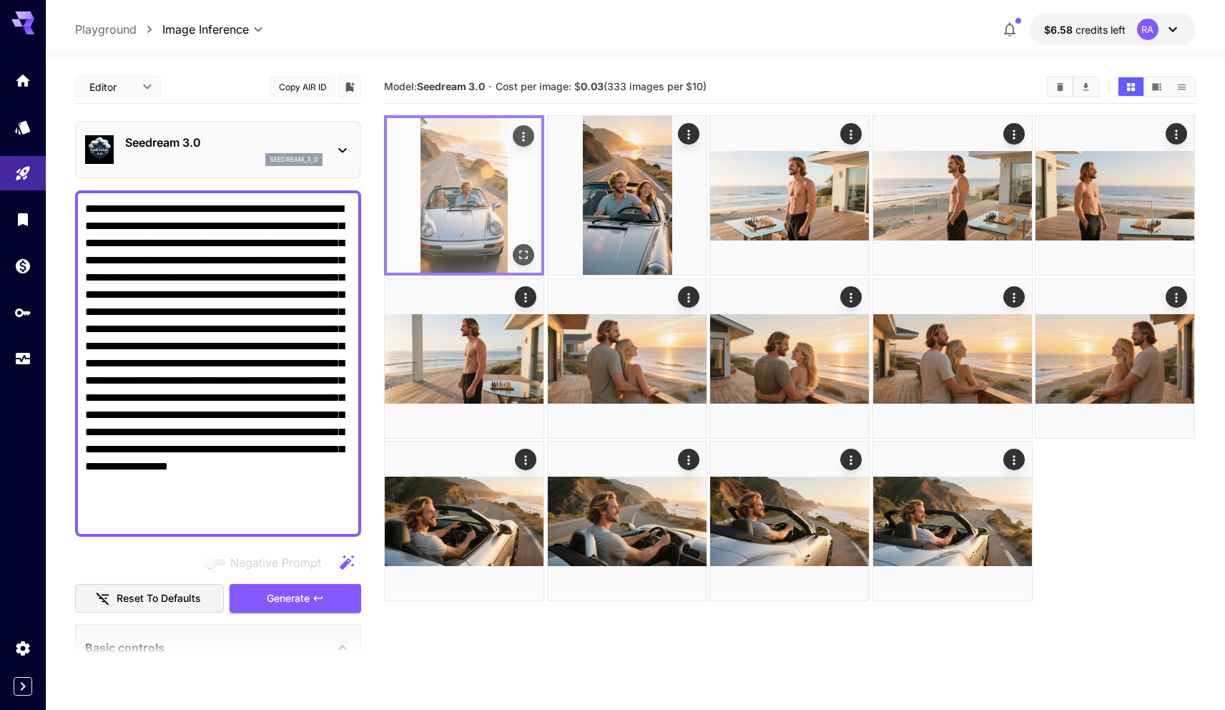
click at [452, 205] on img at bounding box center [464, 195] width 155 height 155
click at [527, 250] on icon "Open in fullscreen" at bounding box center [524, 255] width 14 height 14
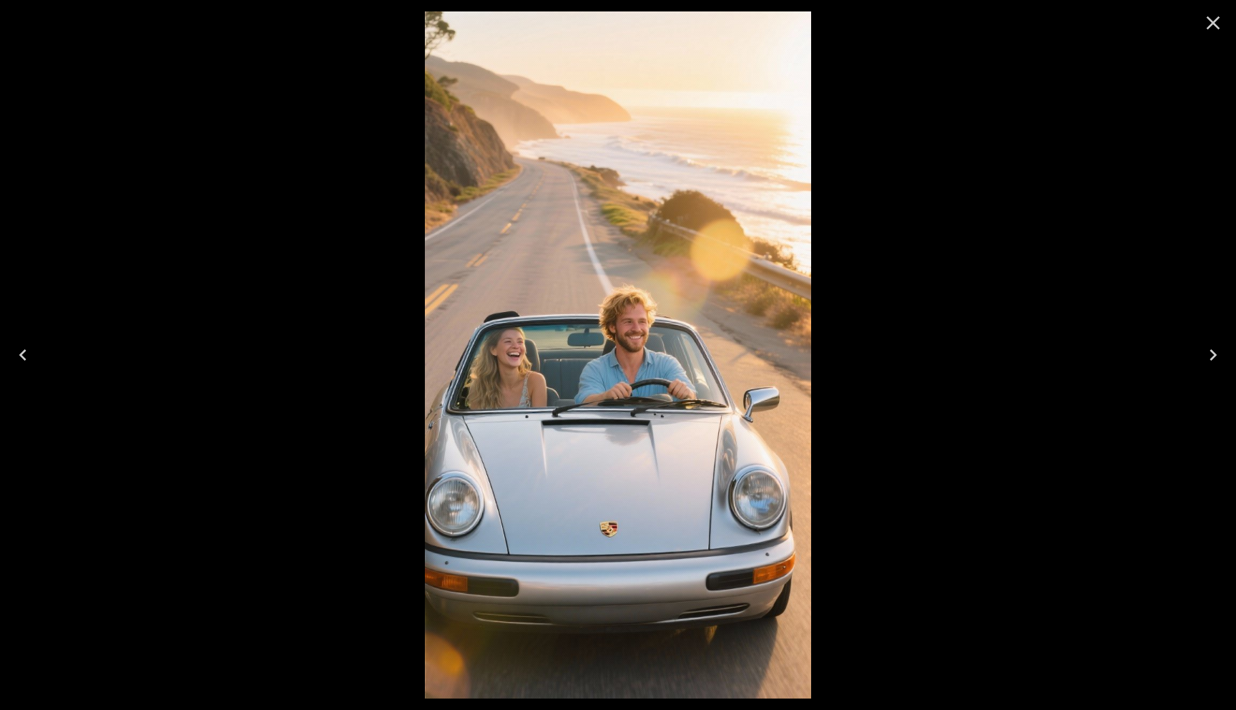
click at [1210, 31] on icon "Close" at bounding box center [1213, 22] width 23 height 23
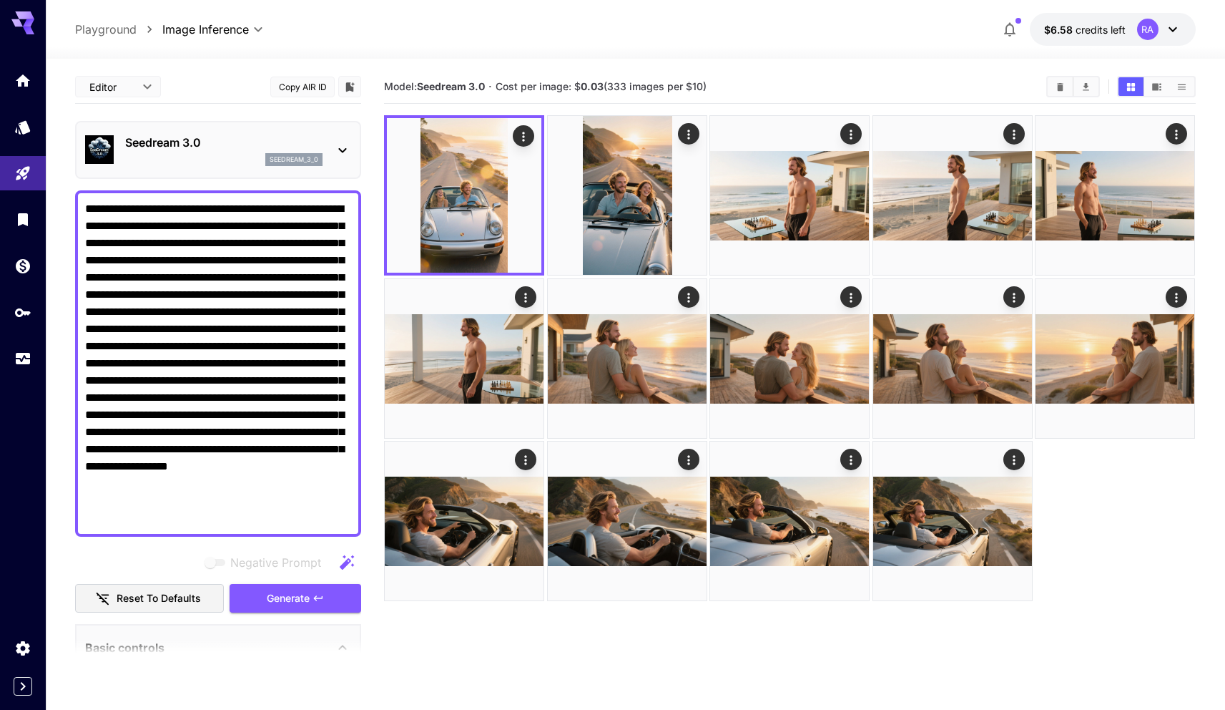
click at [253, 127] on div "Seedream 3.0 seedream_3_0" at bounding box center [218, 150] width 286 height 58
click at [248, 135] on p "Seedream 3.0" at bounding box center [223, 142] width 197 height 17
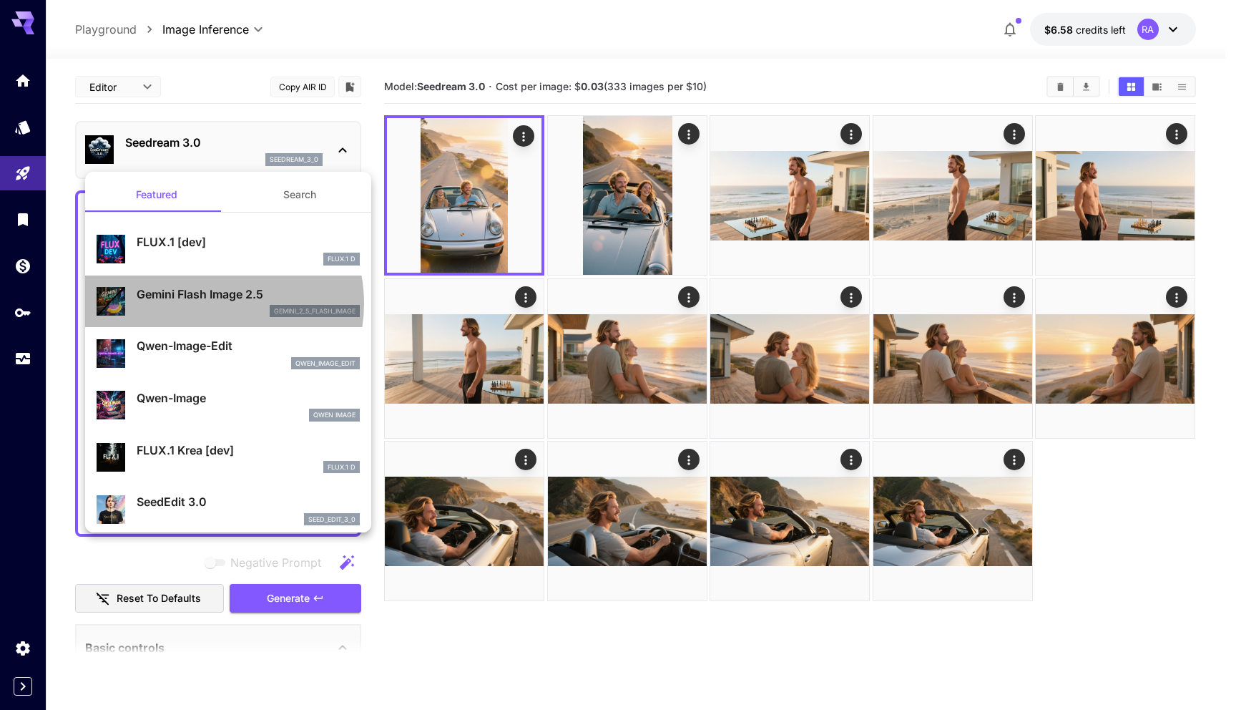
click at [213, 303] on div "Gemini Flash Image 2.5 gemini_2_5_flash_image" at bounding box center [248, 301] width 223 height 32
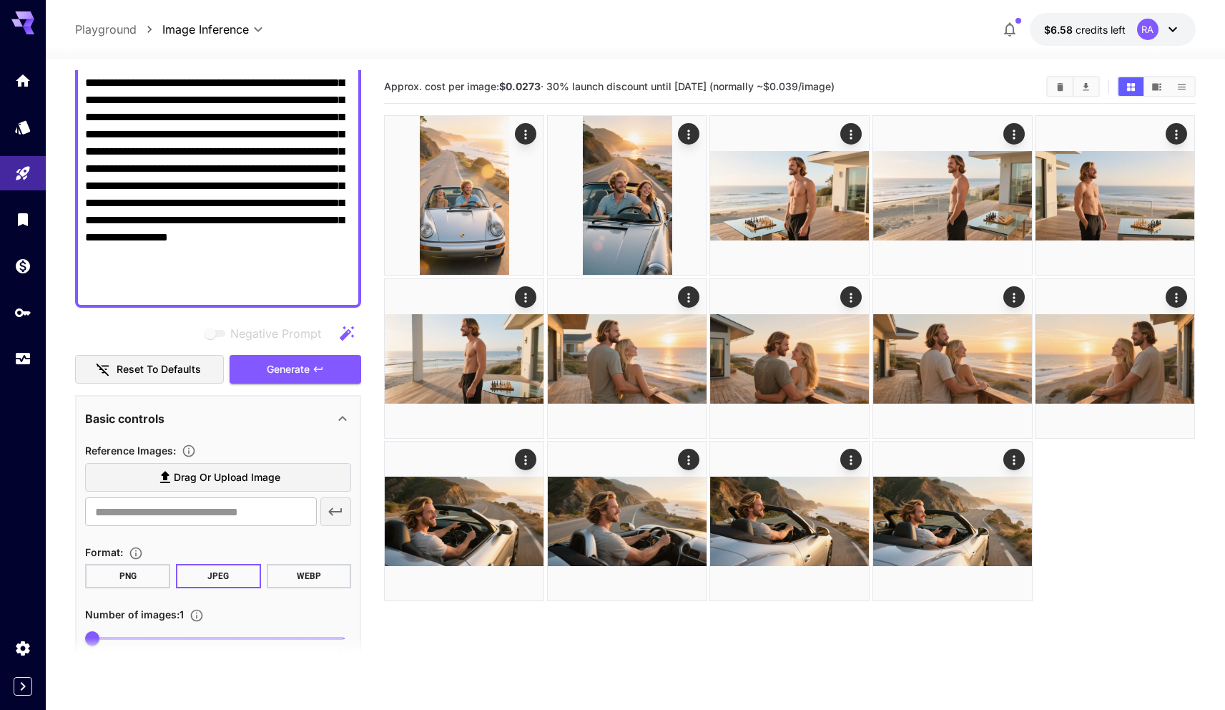
scroll to position [132, 0]
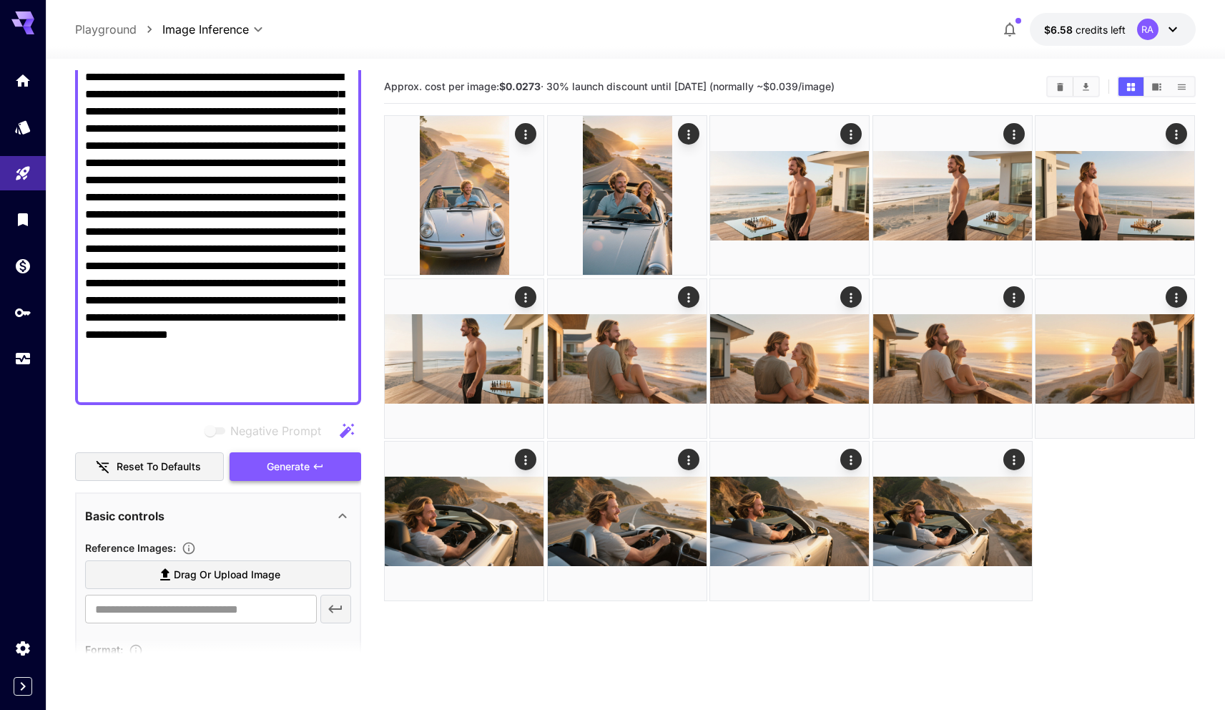
click at [296, 467] on span "Generate" at bounding box center [288, 467] width 43 height 18
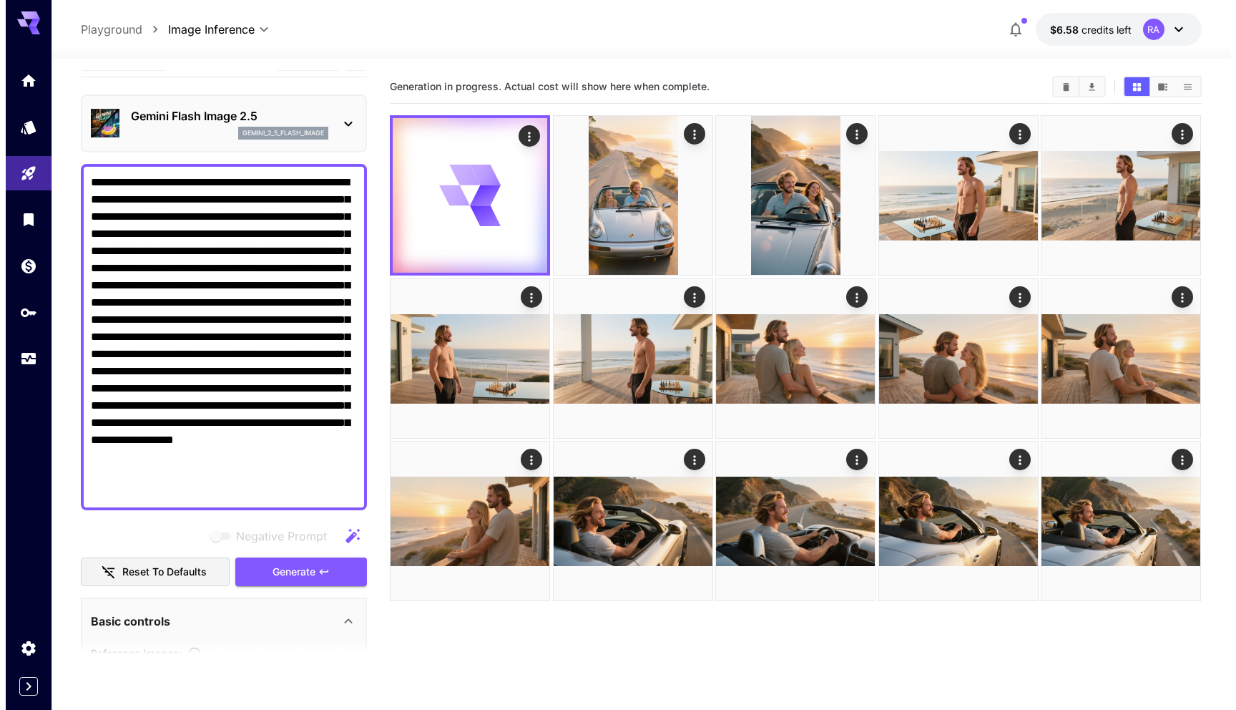
scroll to position [0, 0]
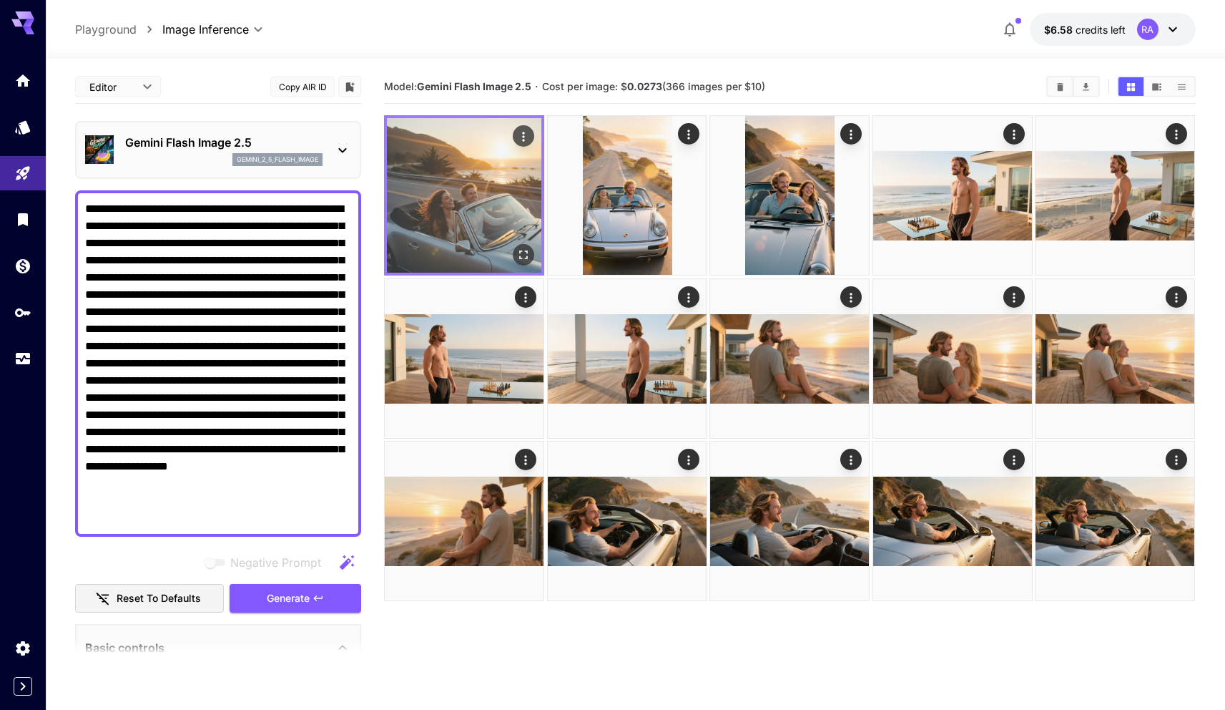
click at [526, 134] on icon "Actions" at bounding box center [524, 136] width 14 height 14
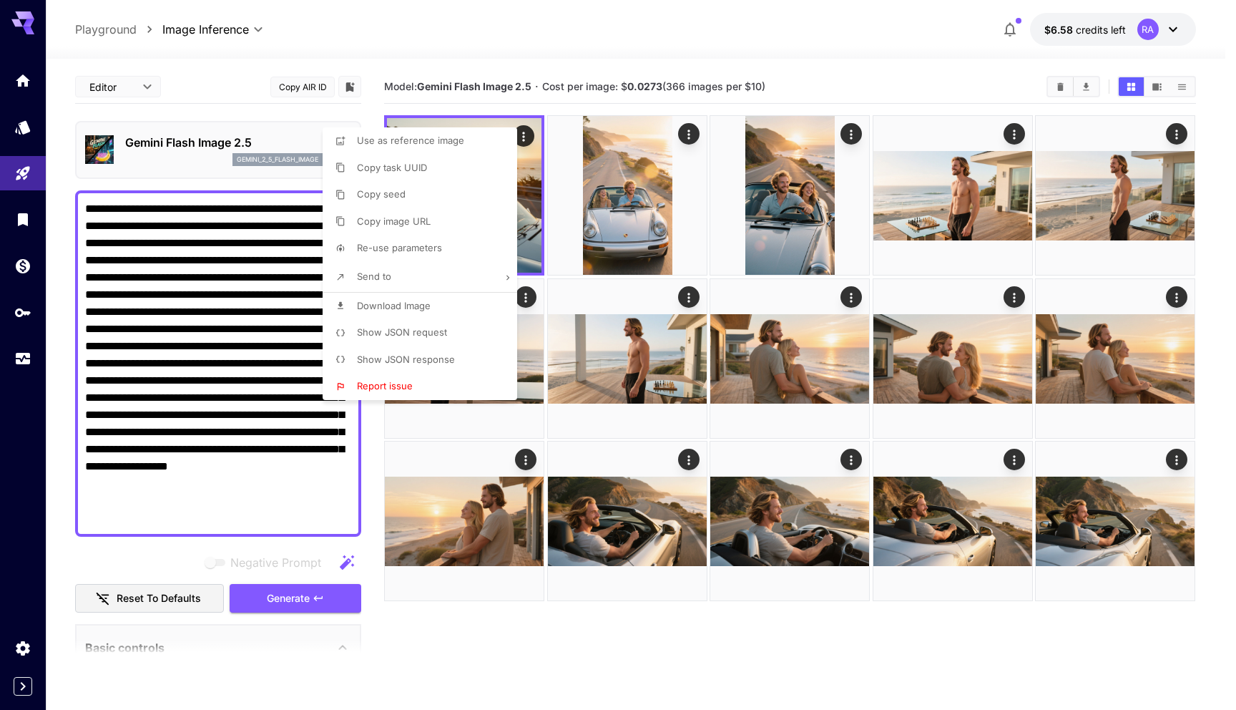
click at [526, 176] on div at bounding box center [618, 355] width 1236 height 710
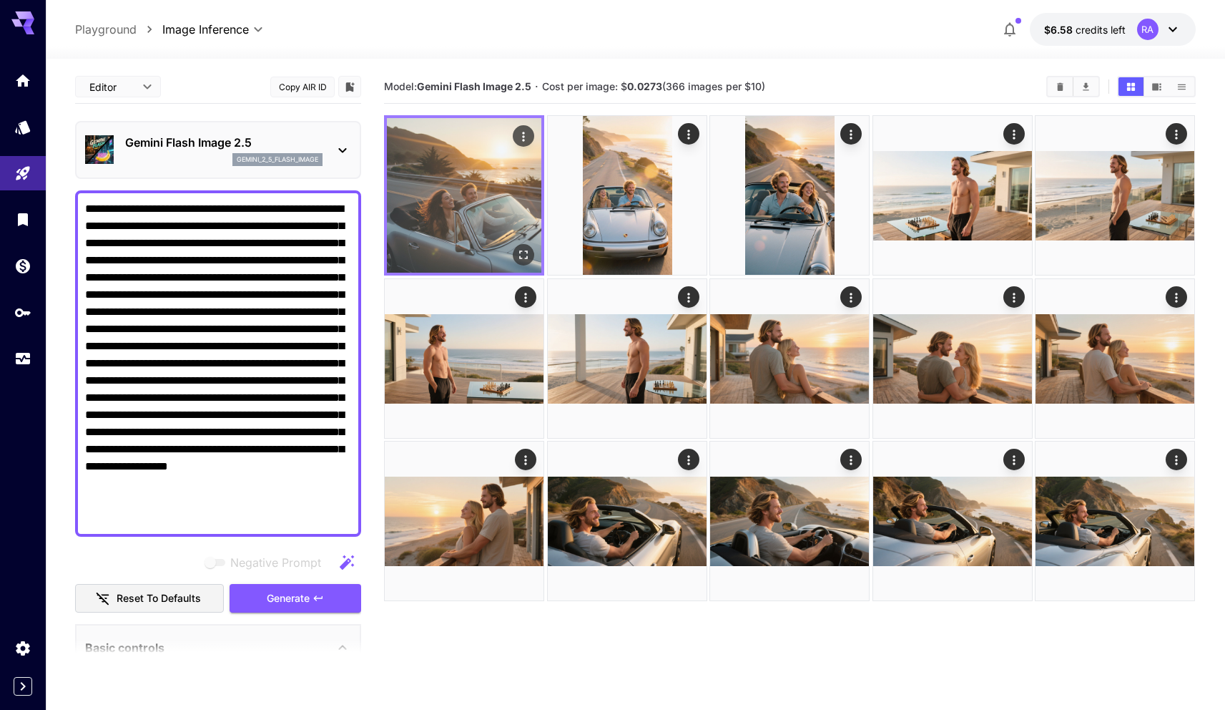
click at [505, 177] on img at bounding box center [464, 195] width 155 height 155
click at [525, 250] on icon "Open in fullscreen" at bounding box center [524, 255] width 14 height 14
